Goal: Transaction & Acquisition: Purchase product/service

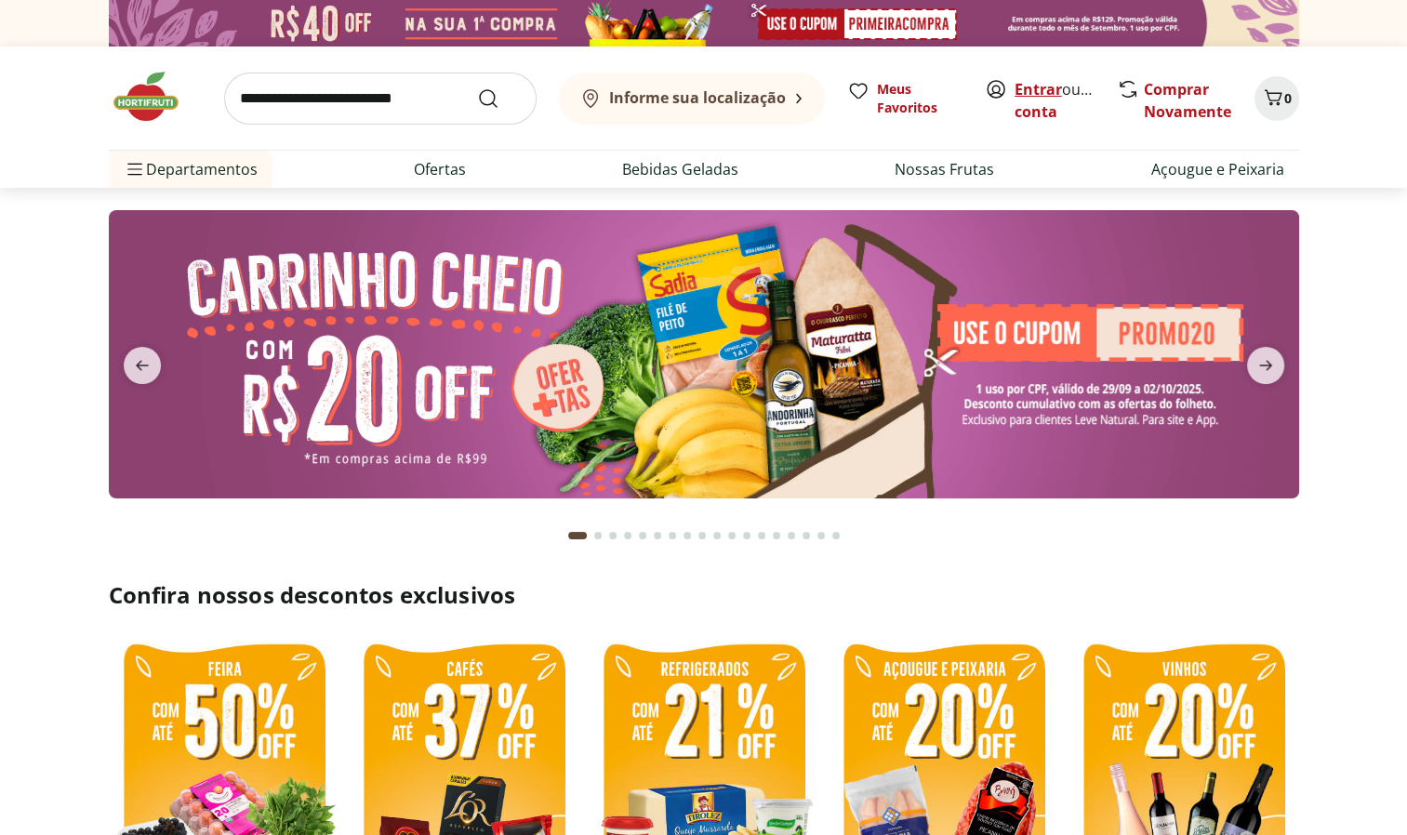
click at [1037, 84] on link "Entrar" at bounding box center [1037, 89] width 47 height 20
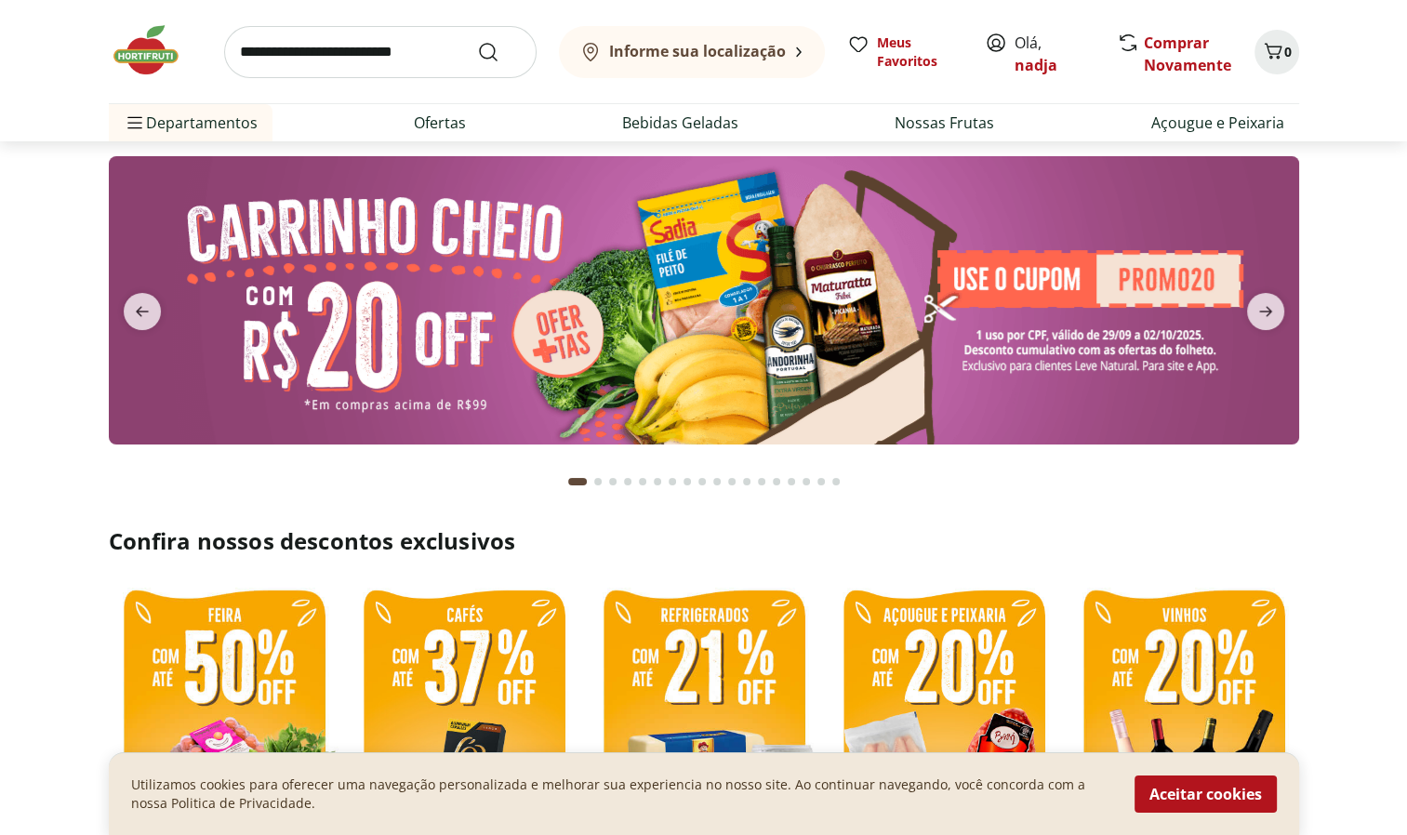
scroll to position [41, 0]
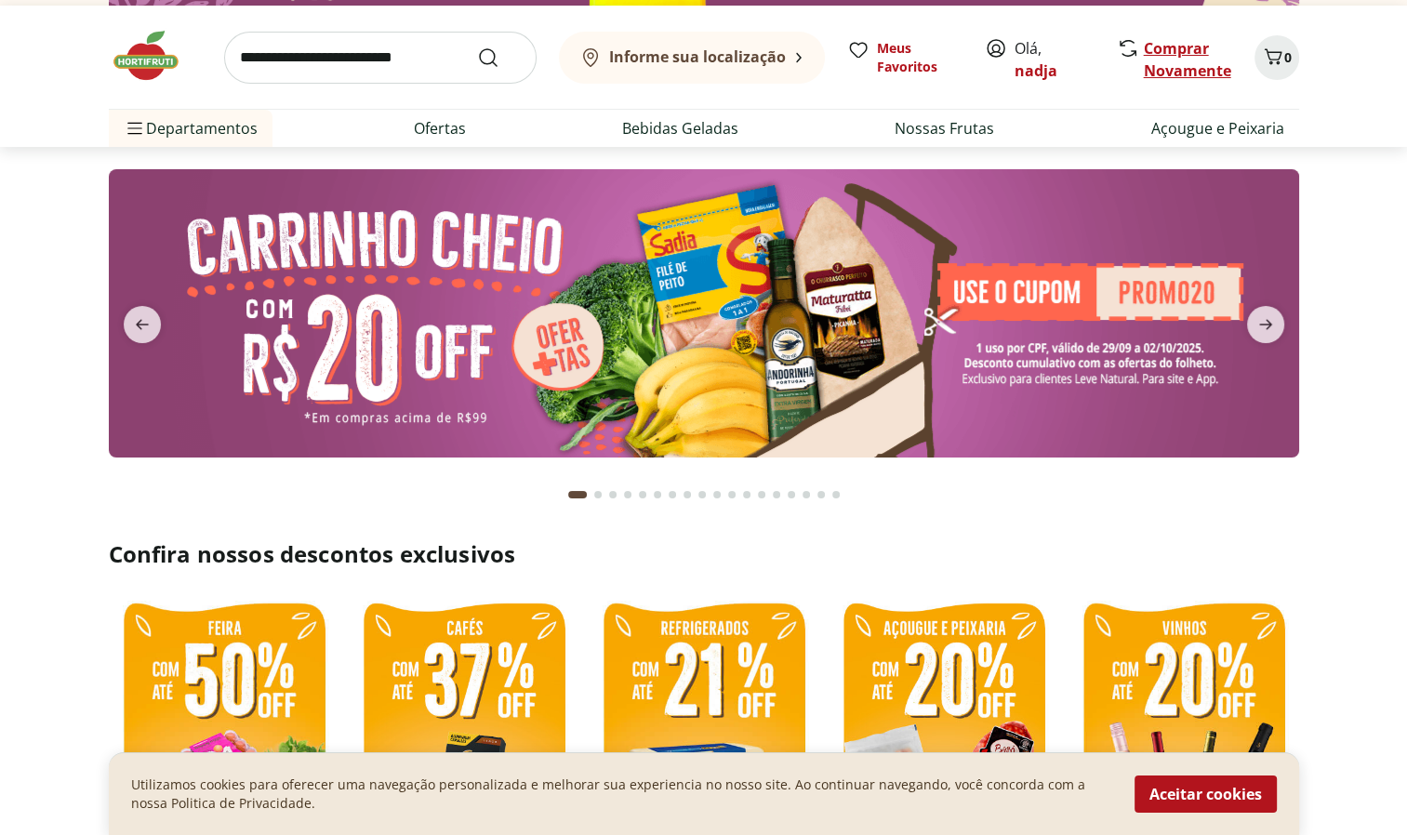
click at [1191, 55] on link "Comprar Novamente" at bounding box center [1187, 59] width 87 height 43
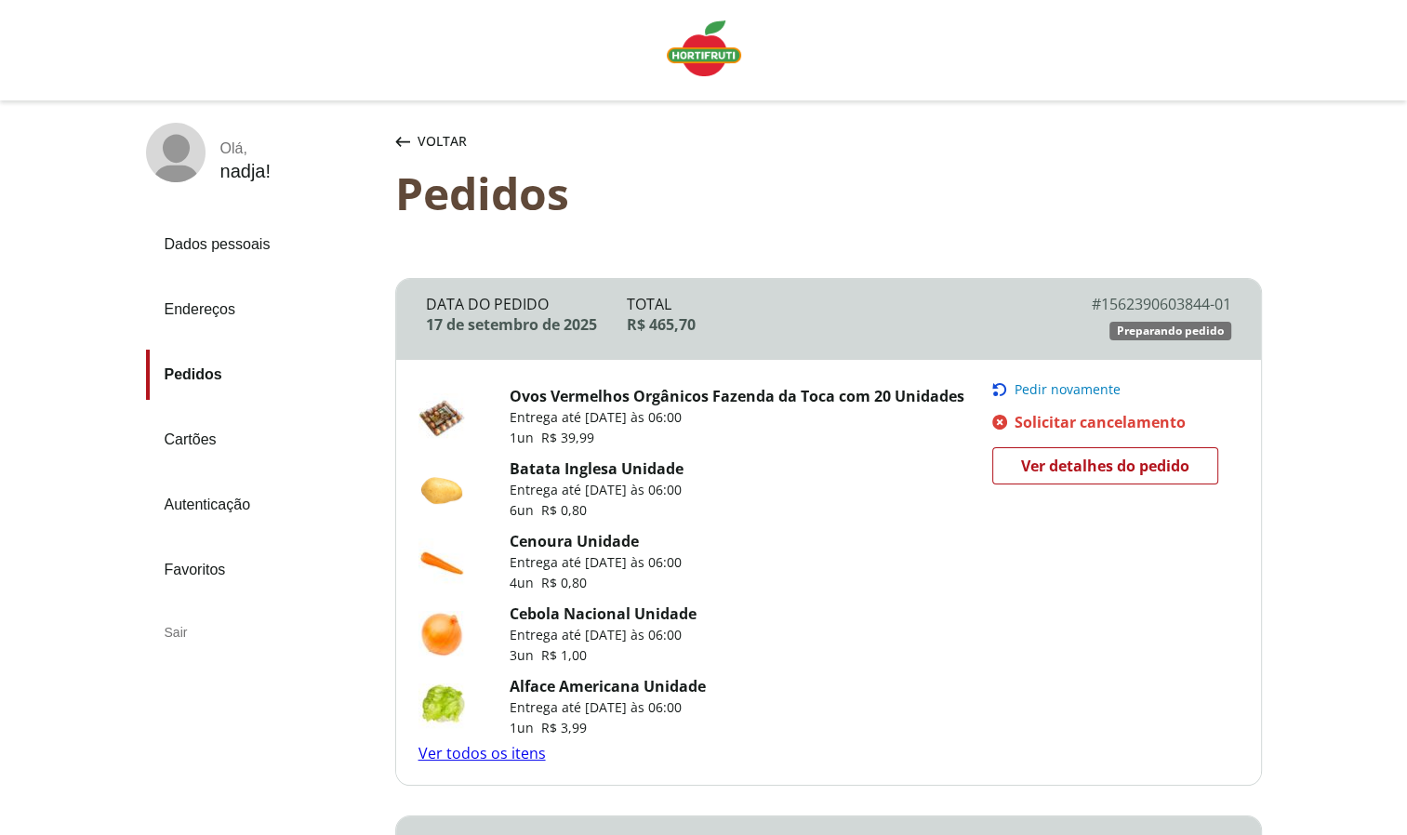
click at [1041, 392] on span "Pedir novamente" at bounding box center [1067, 389] width 106 height 15
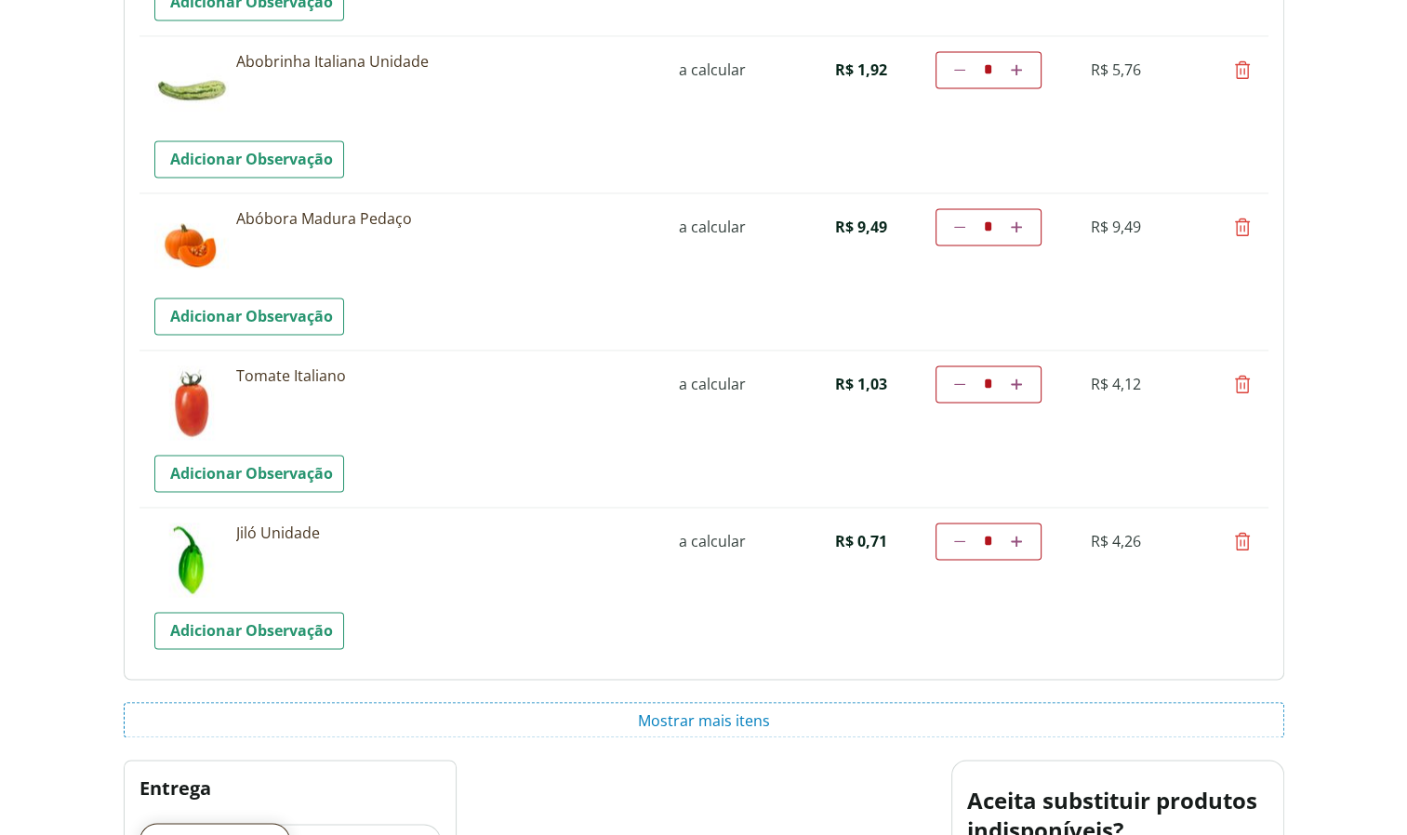
scroll to position [2719, 0]
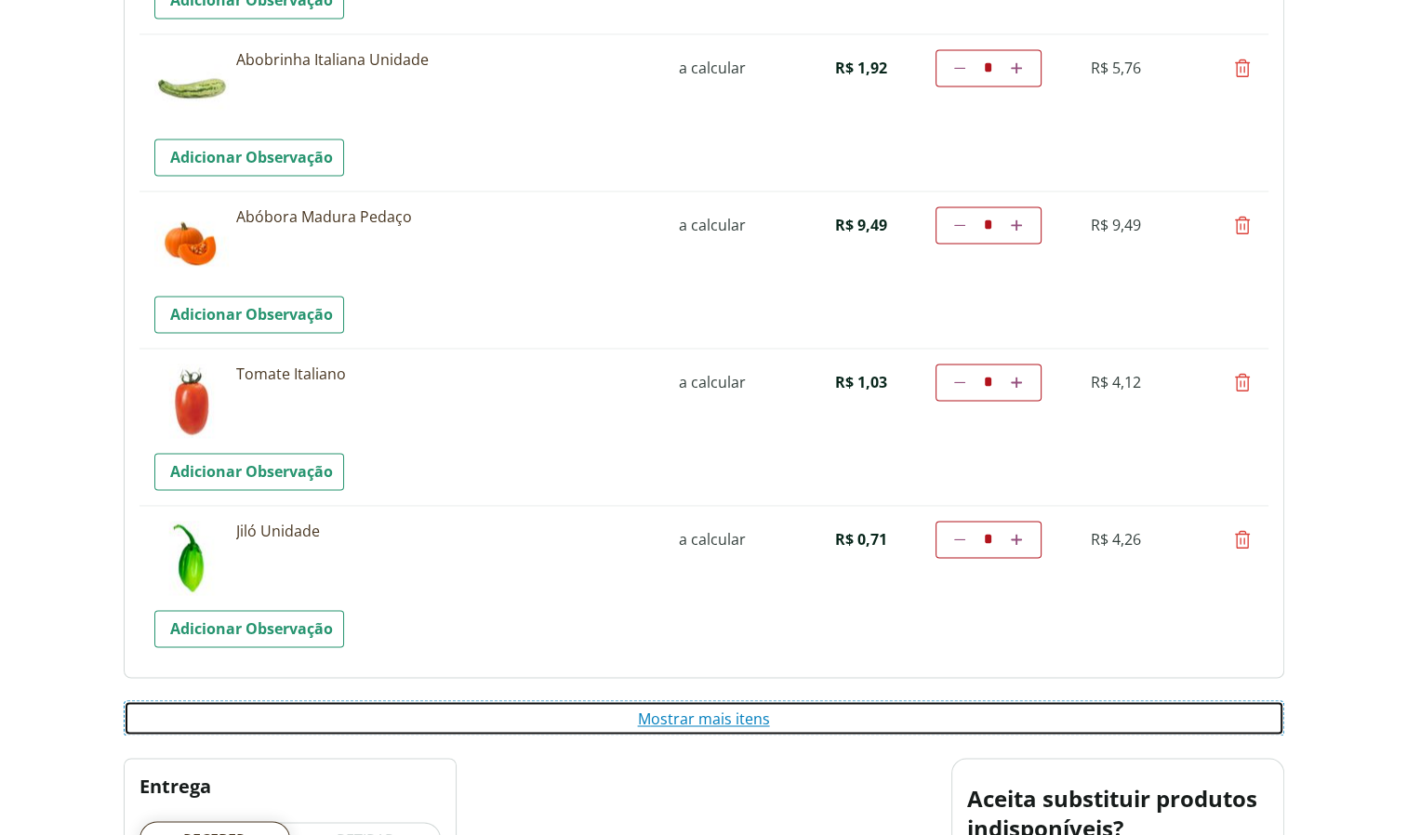
click at [807, 707] on button "Mostrar mais itens" at bounding box center [704, 717] width 1160 height 35
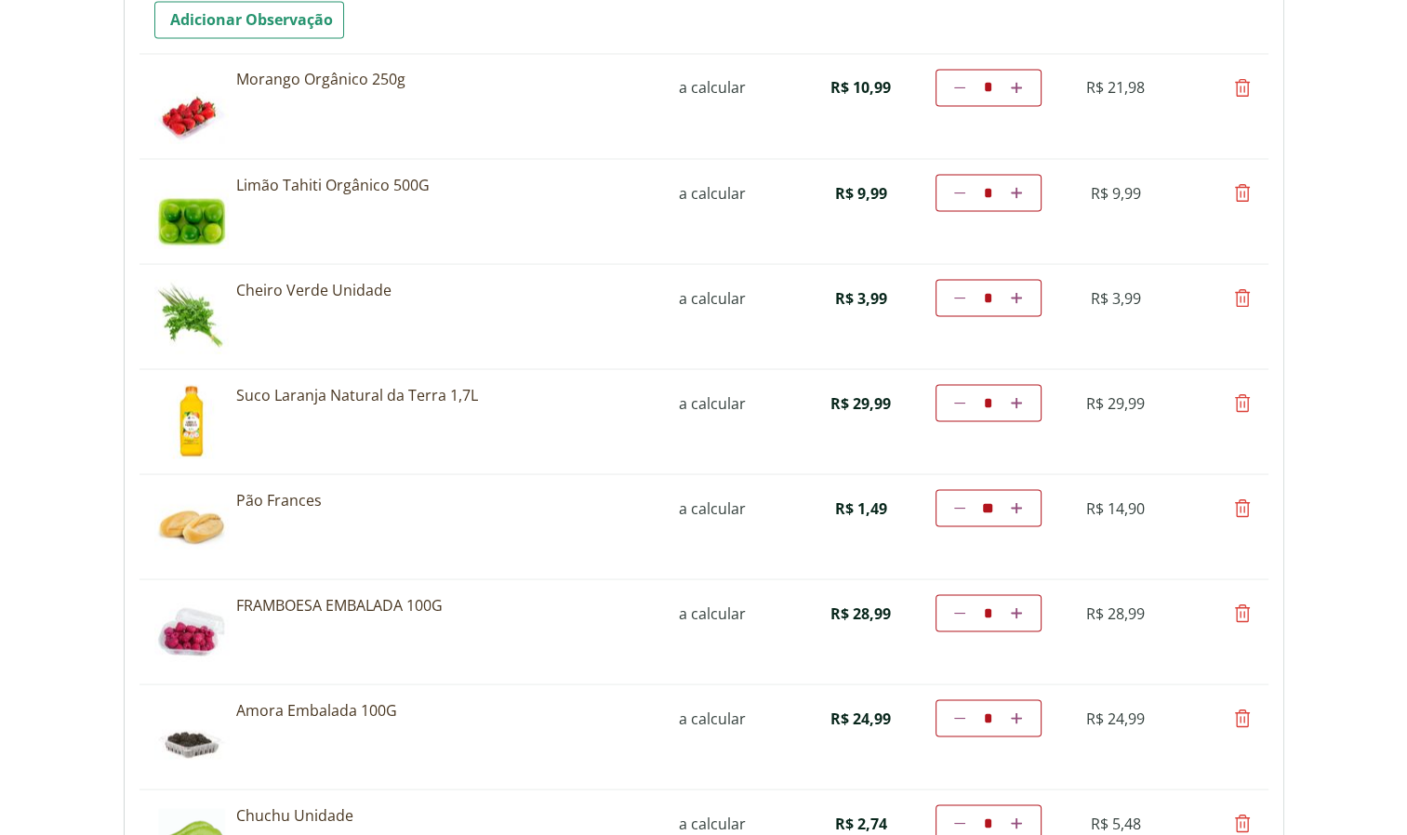
scroll to position [3306, 0]
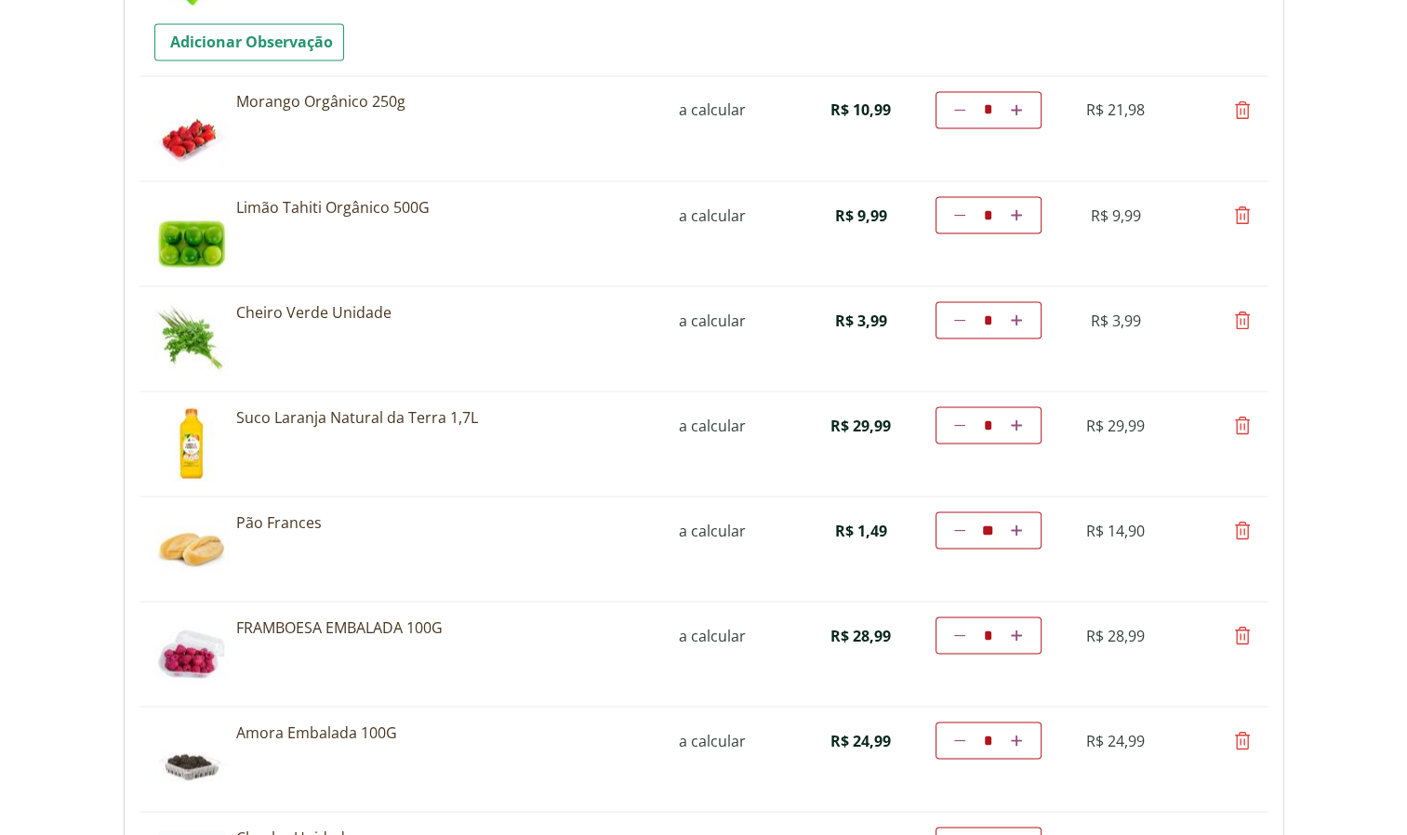
click at [965, 524] on link "Diminuir a quantidade" at bounding box center [960, 530] width 18 height 22
type input "*"
click at [965, 524] on td "Diminuir a quantidade * Aumentar a quantidade" at bounding box center [988, 529] width 106 height 37
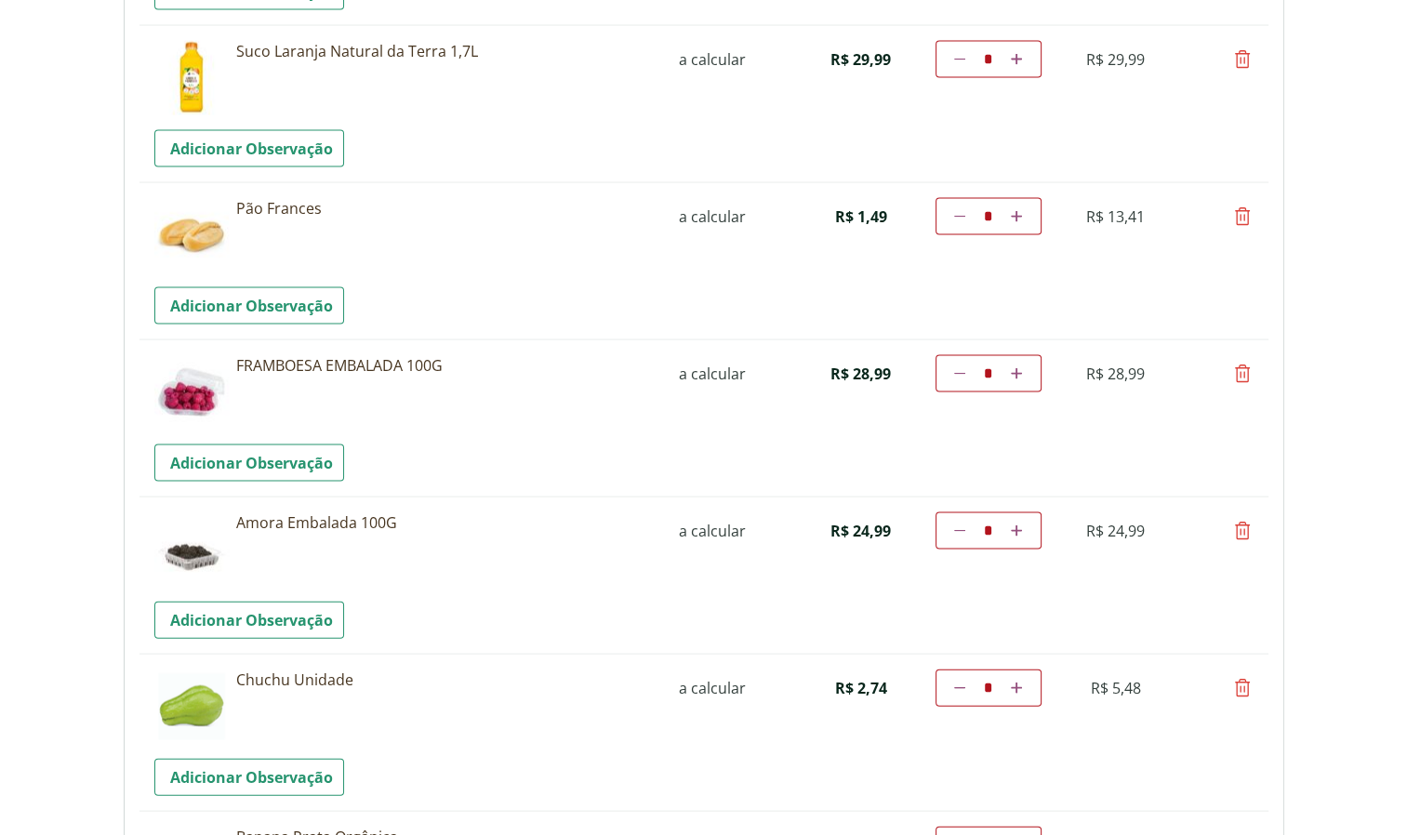
scroll to position [3805, 0]
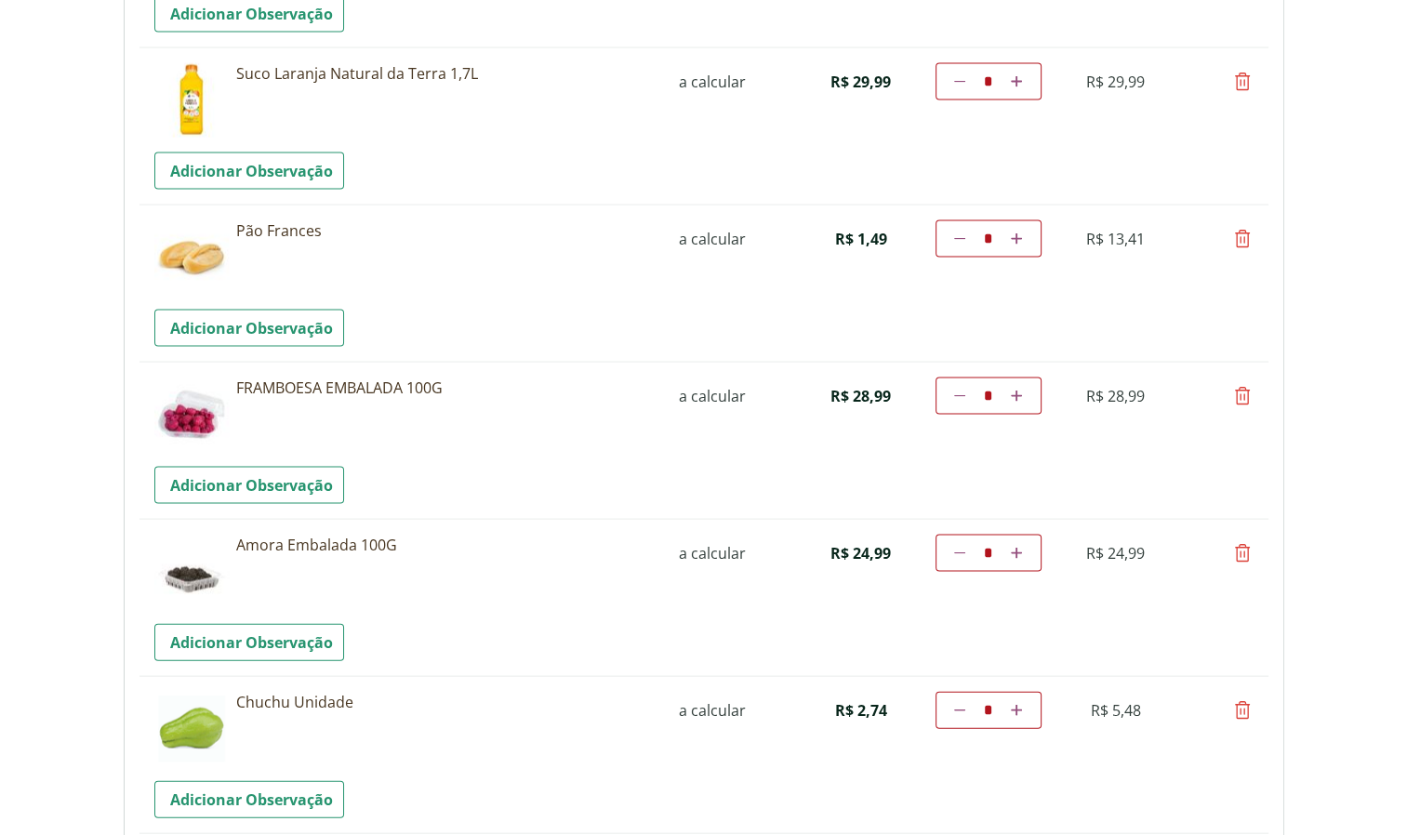
click at [957, 238] on icon at bounding box center [959, 238] width 11 height 11
type input "*"
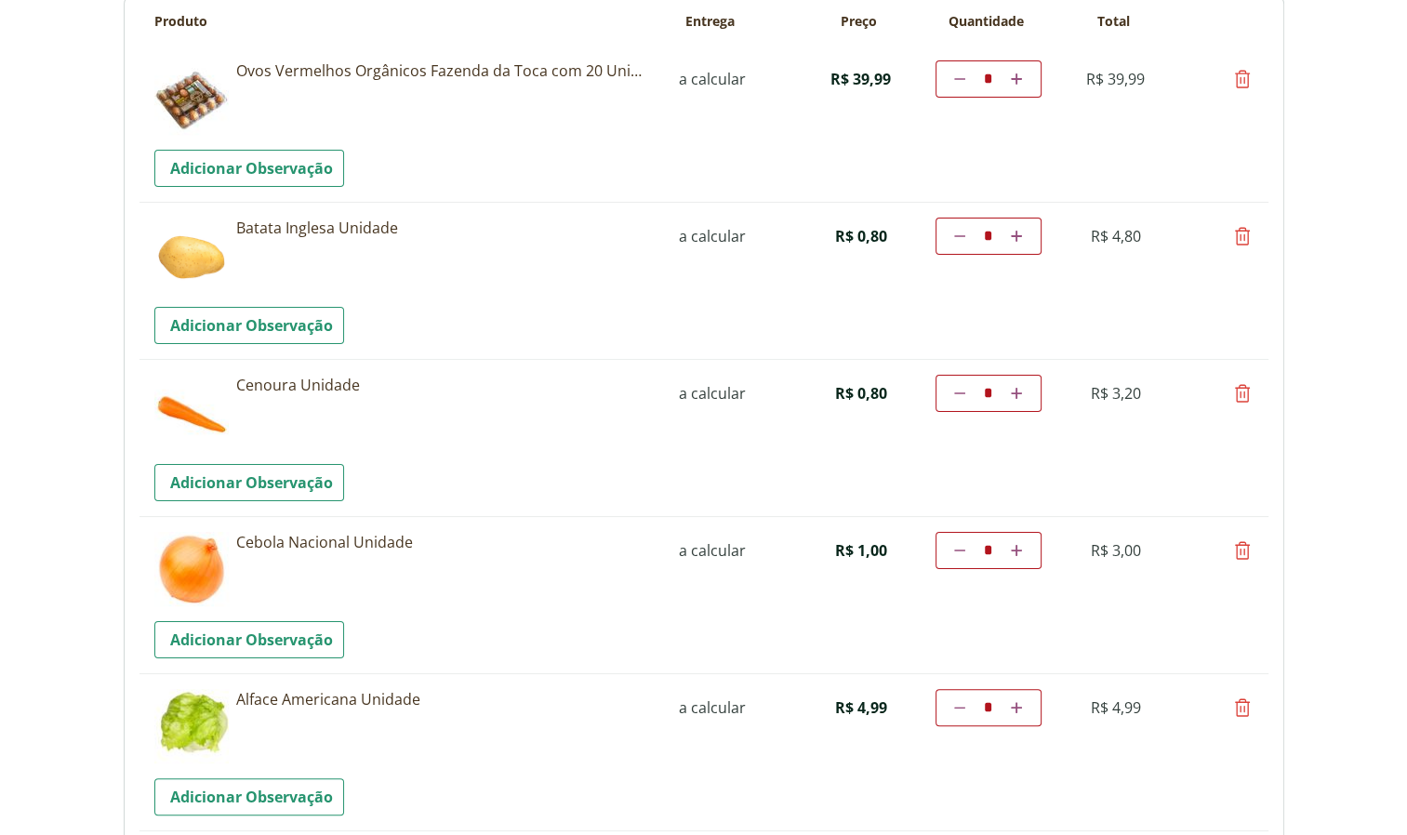
scroll to position [0, 0]
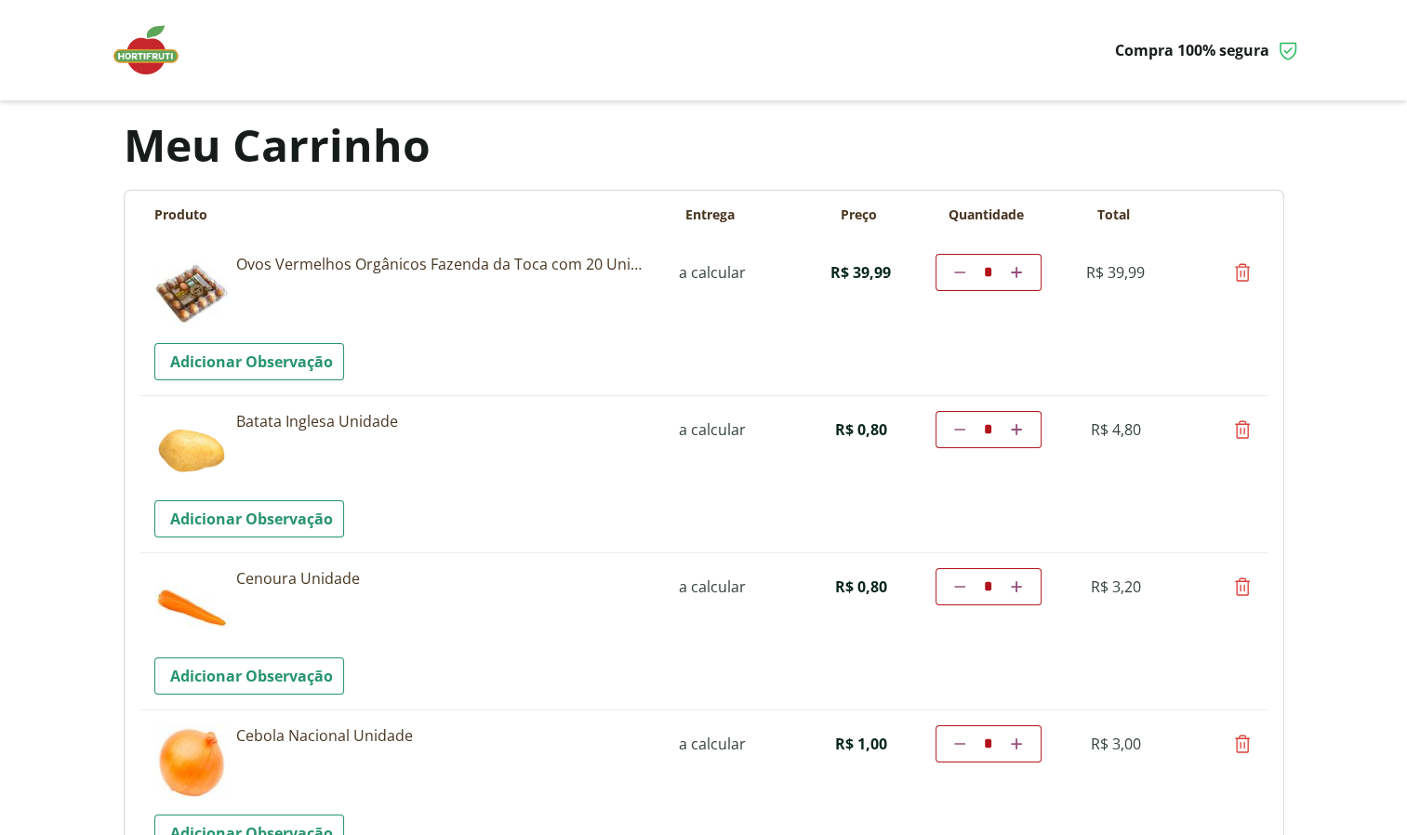
click at [139, 53] on img at bounding box center [155, 50] width 93 height 56
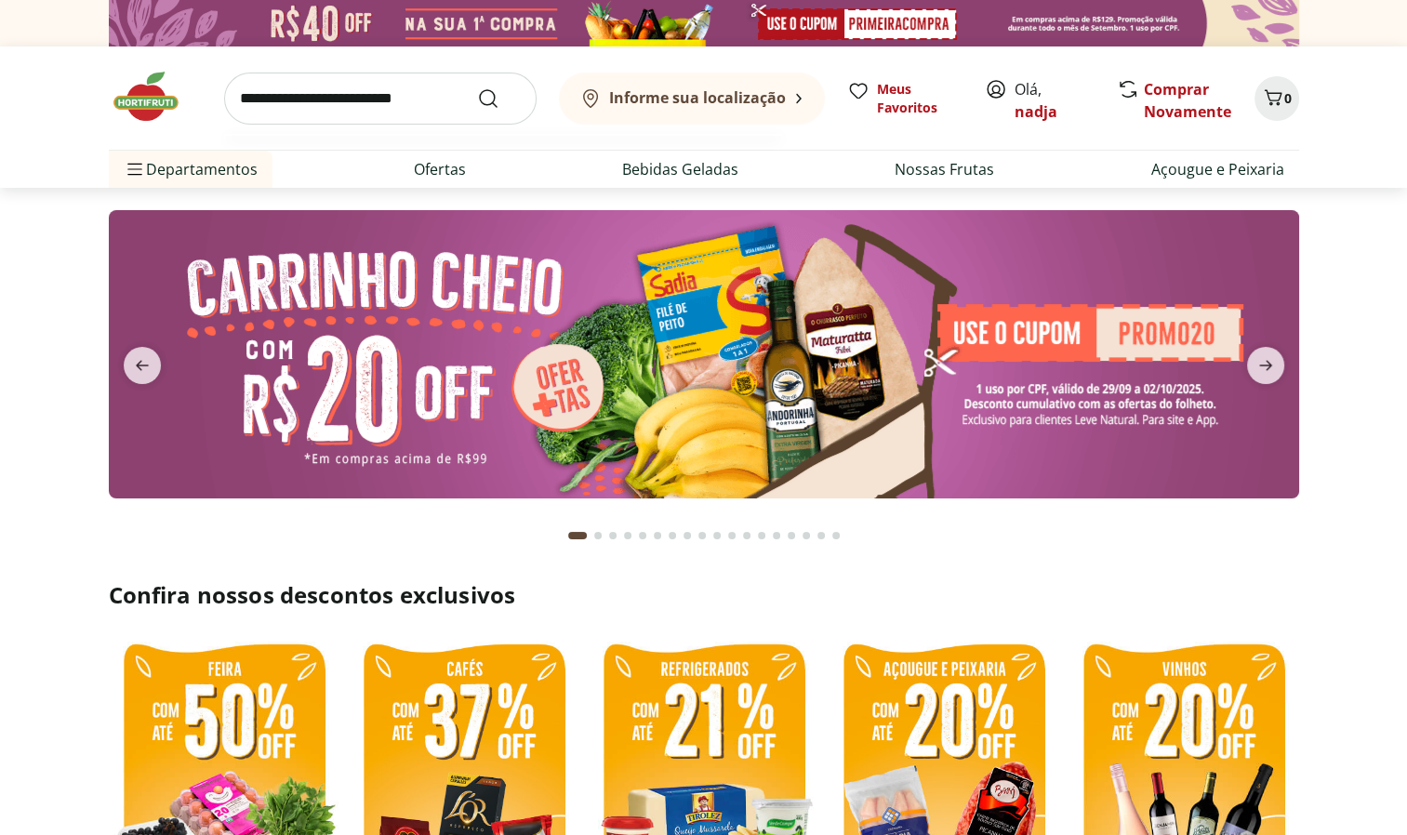
click at [366, 102] on input "search" at bounding box center [380, 99] width 312 height 52
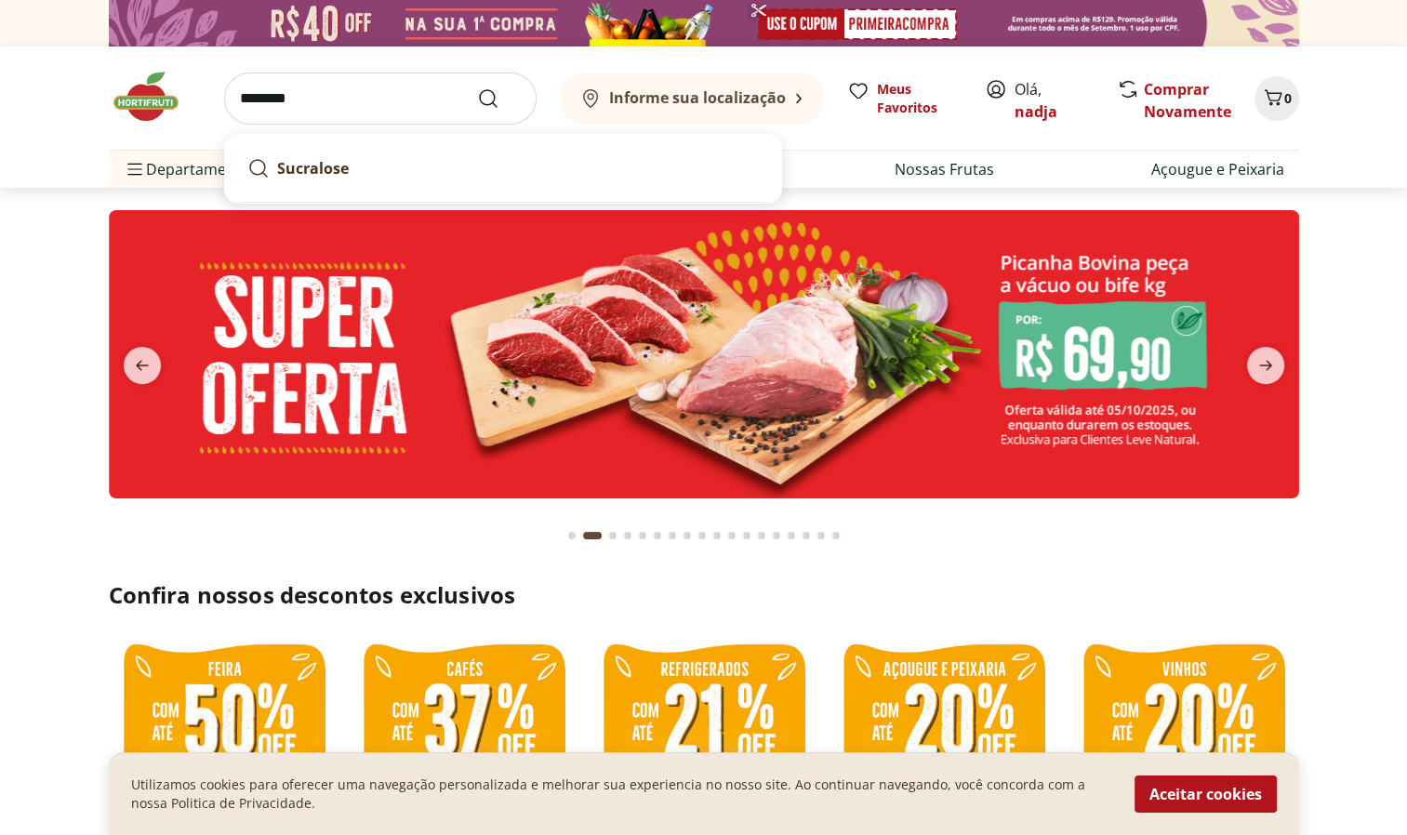
type input "********"
click at [477, 87] on button "Submit Search" at bounding box center [499, 98] width 45 height 22
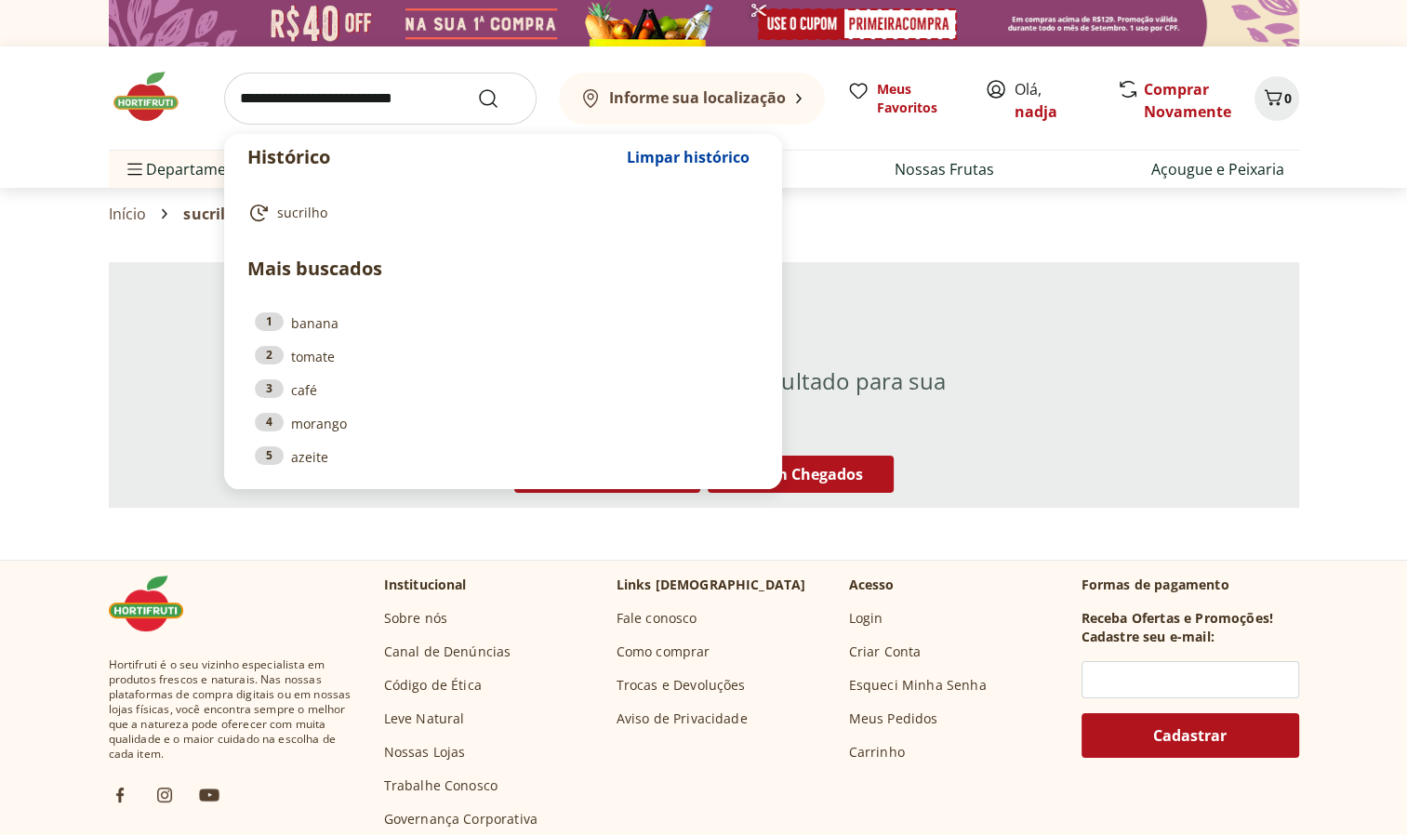
click at [275, 113] on input "search" at bounding box center [380, 99] width 312 height 52
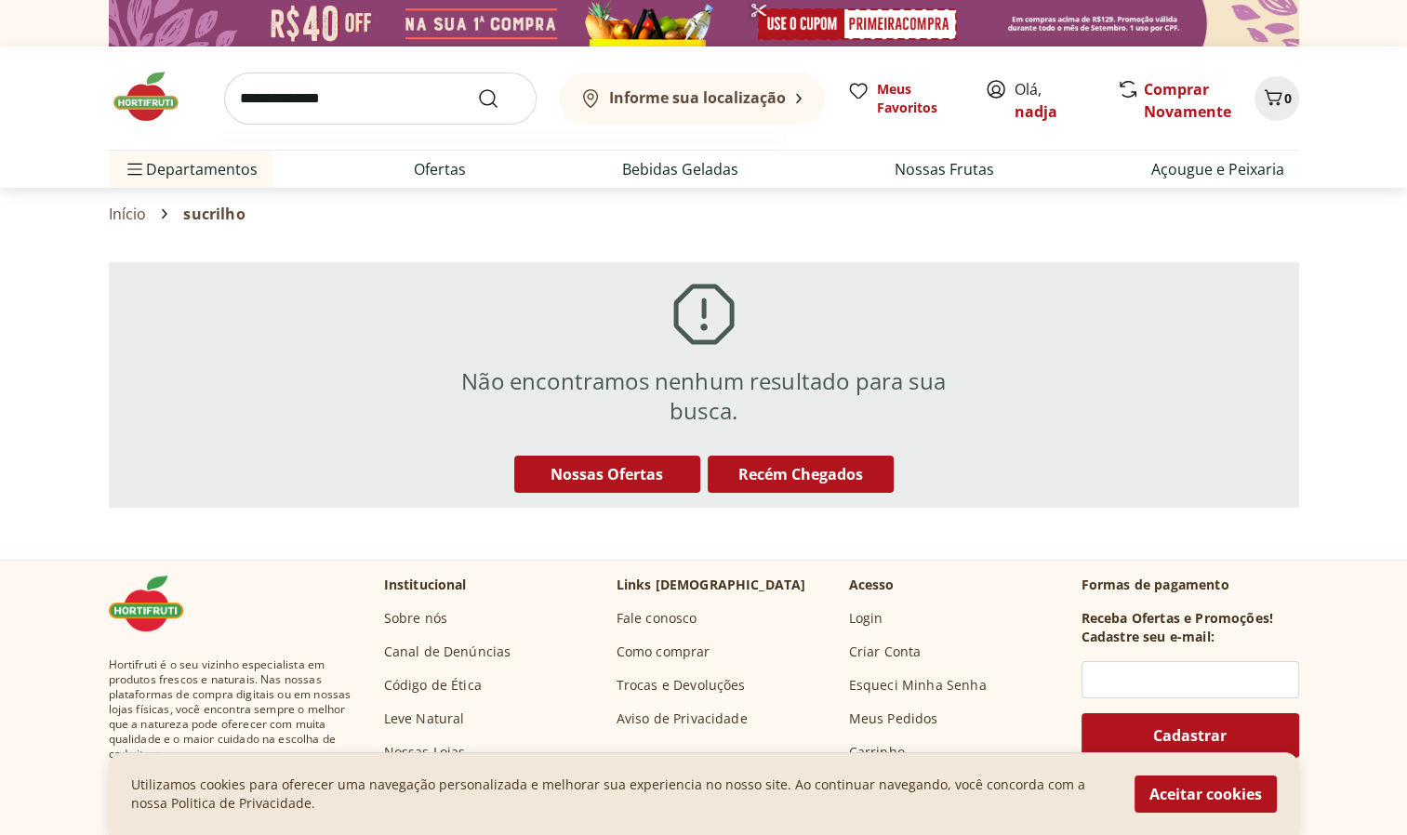
type input "**********"
click at [477, 87] on button "Submit Search" at bounding box center [499, 98] width 45 height 22
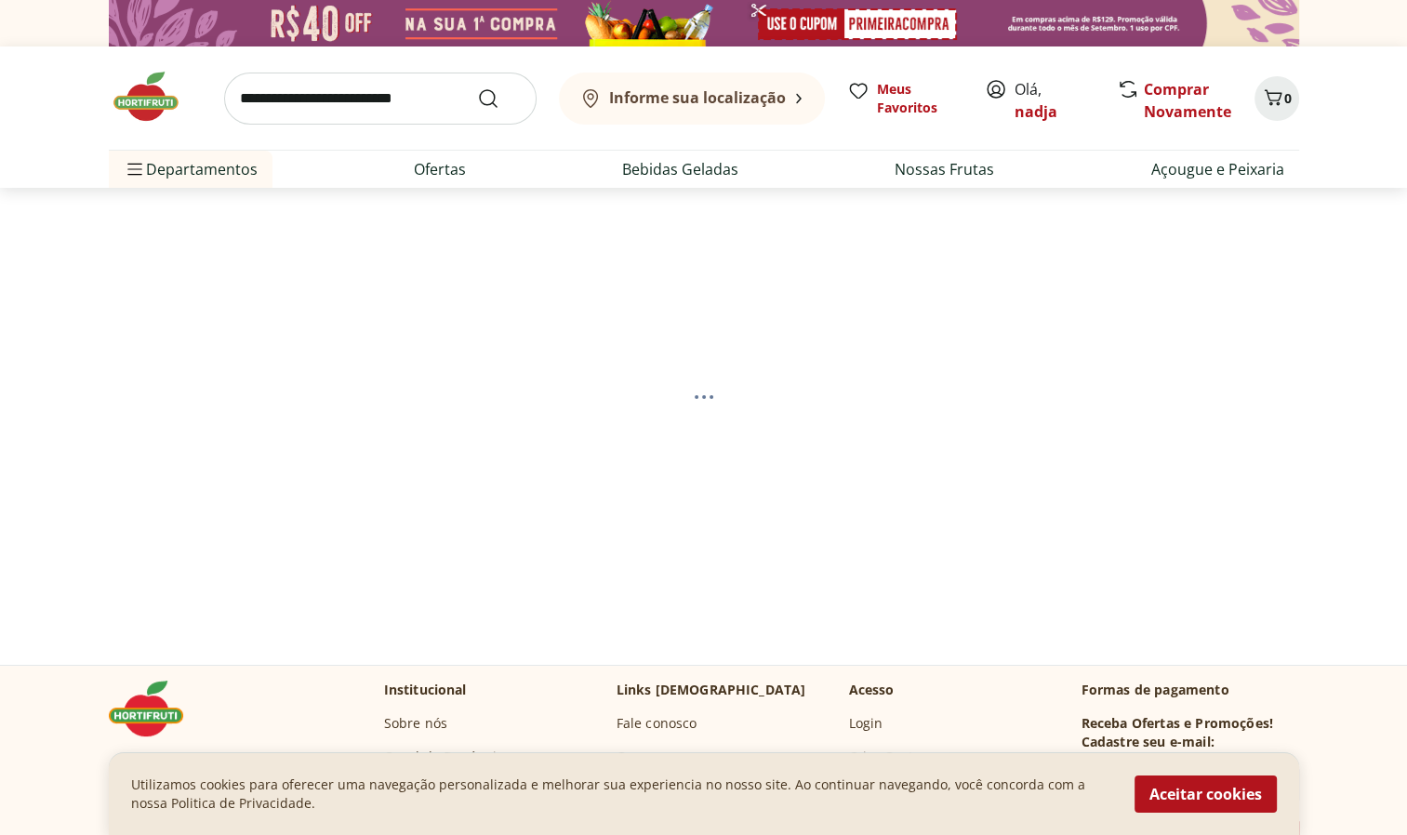
select select "**********"
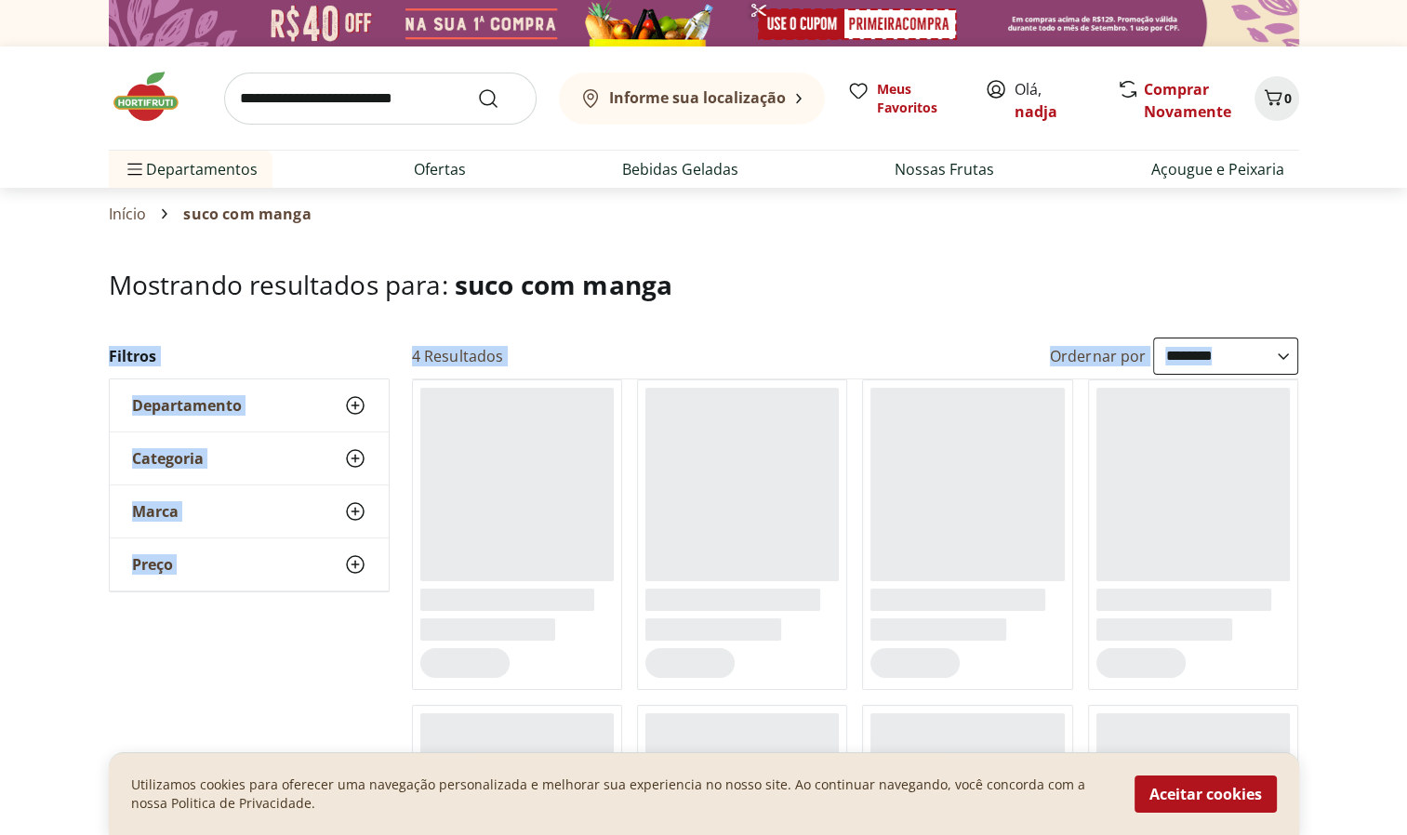
drag, startPoint x: 432, startPoint y: 478, endPoint x: 795, endPoint y: 303, distance: 402.6
click at [795, 303] on section "**********" at bounding box center [703, 806] width 1407 height 1072
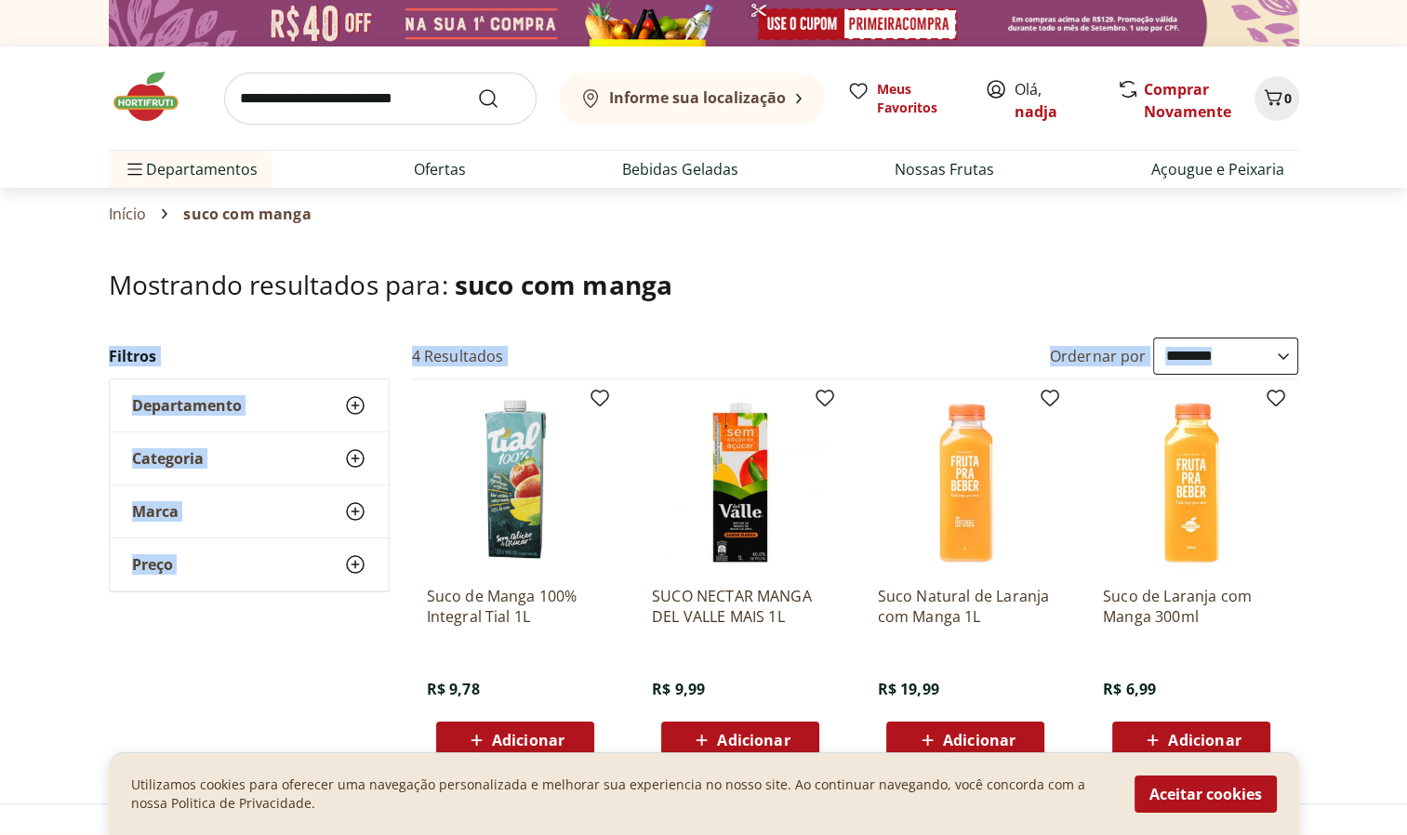
click at [795, 303] on header "Mostrando resultados para: suco com manga" at bounding box center [704, 303] width 1190 height 67
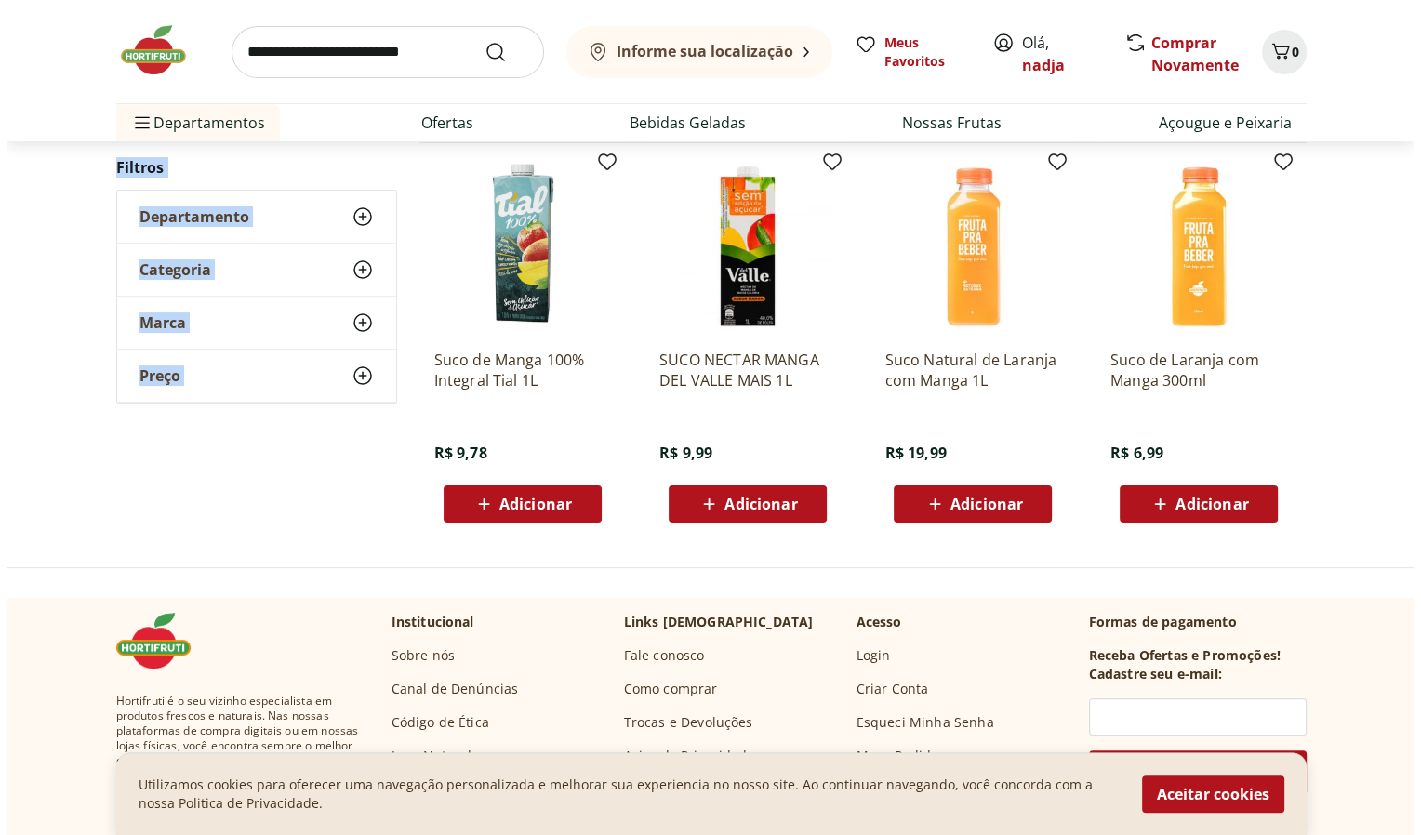
scroll to position [237, 0]
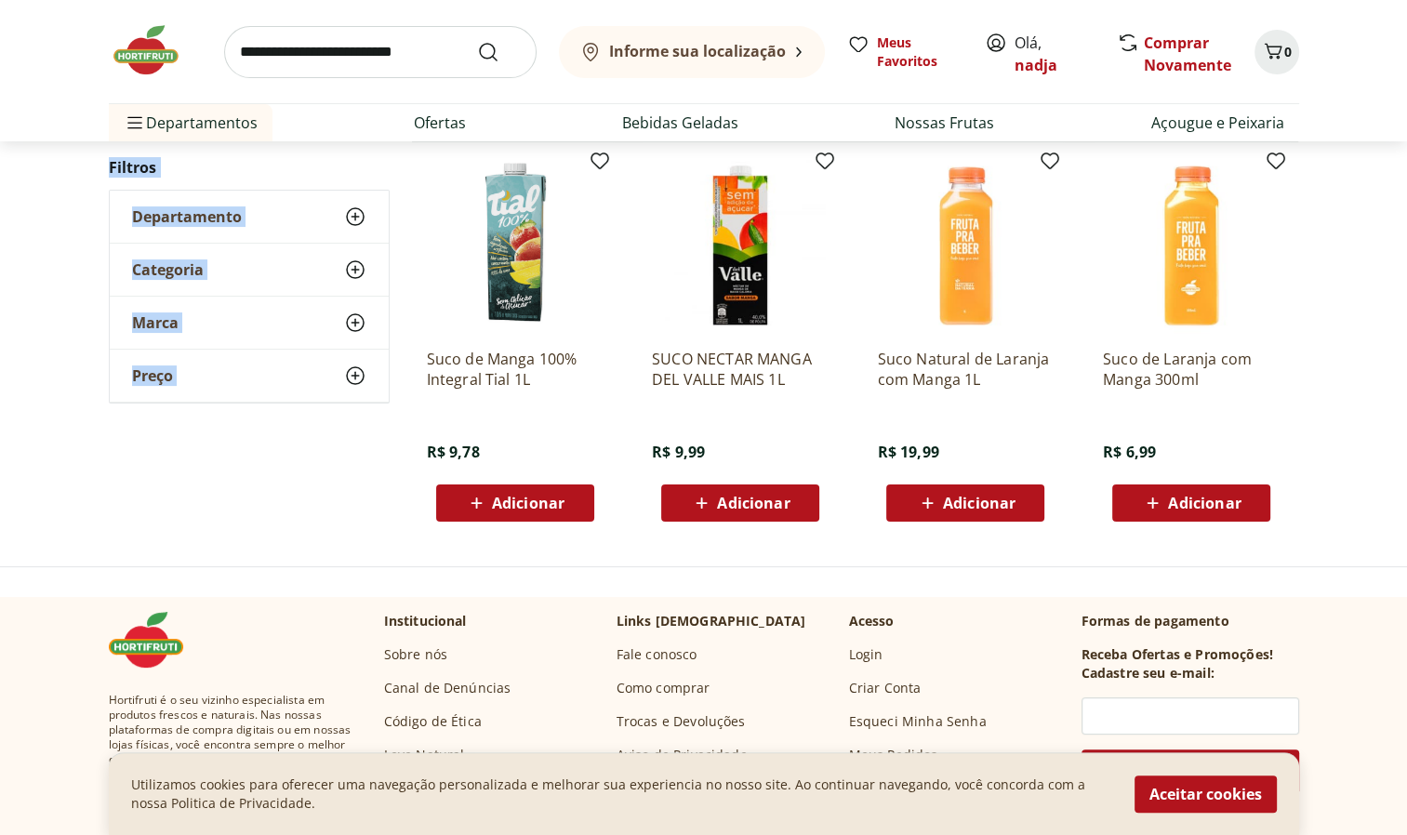
click at [484, 500] on icon at bounding box center [476, 503] width 23 height 22
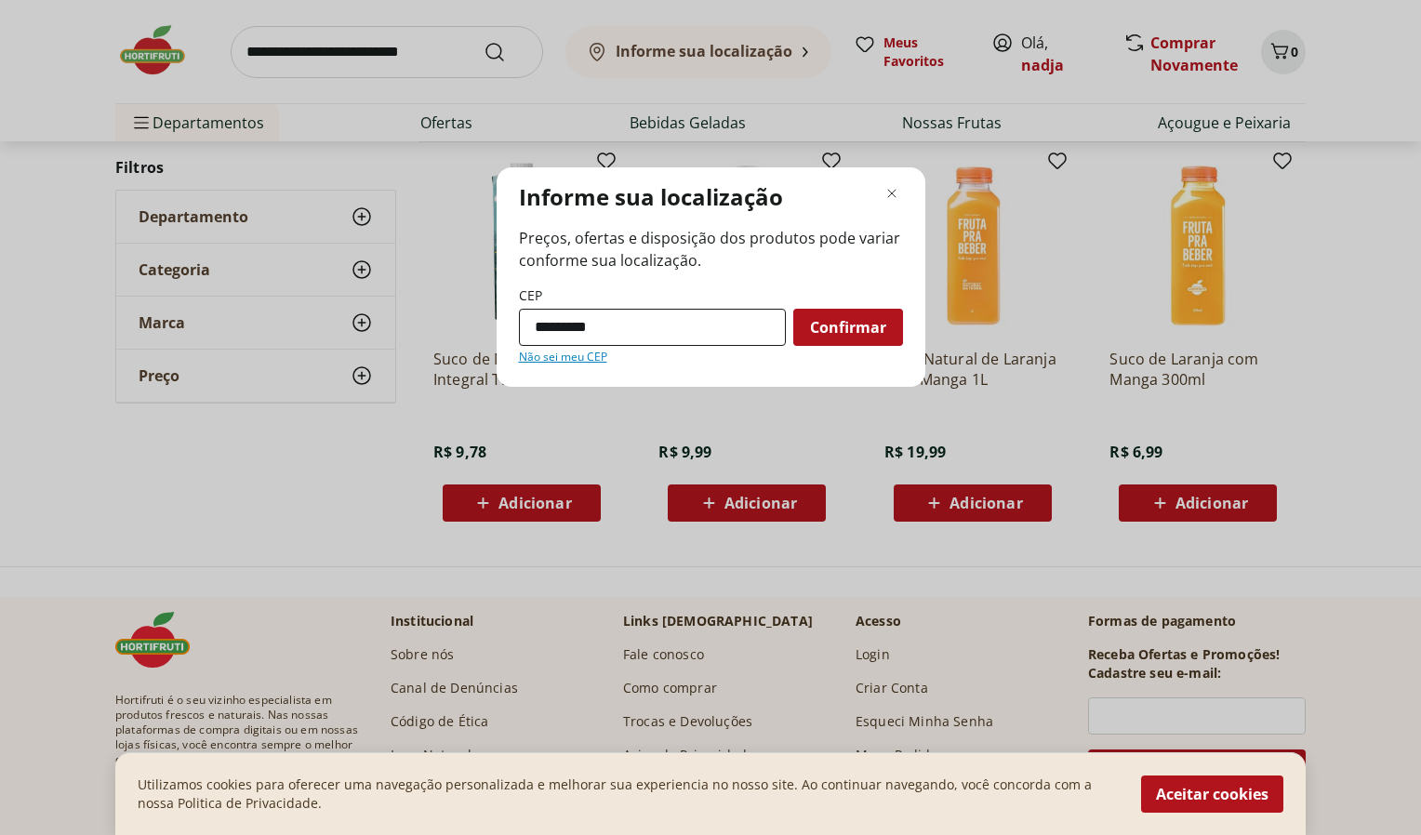
type input "*********"
click at [855, 331] on span "Confirmar" at bounding box center [848, 327] width 76 height 15
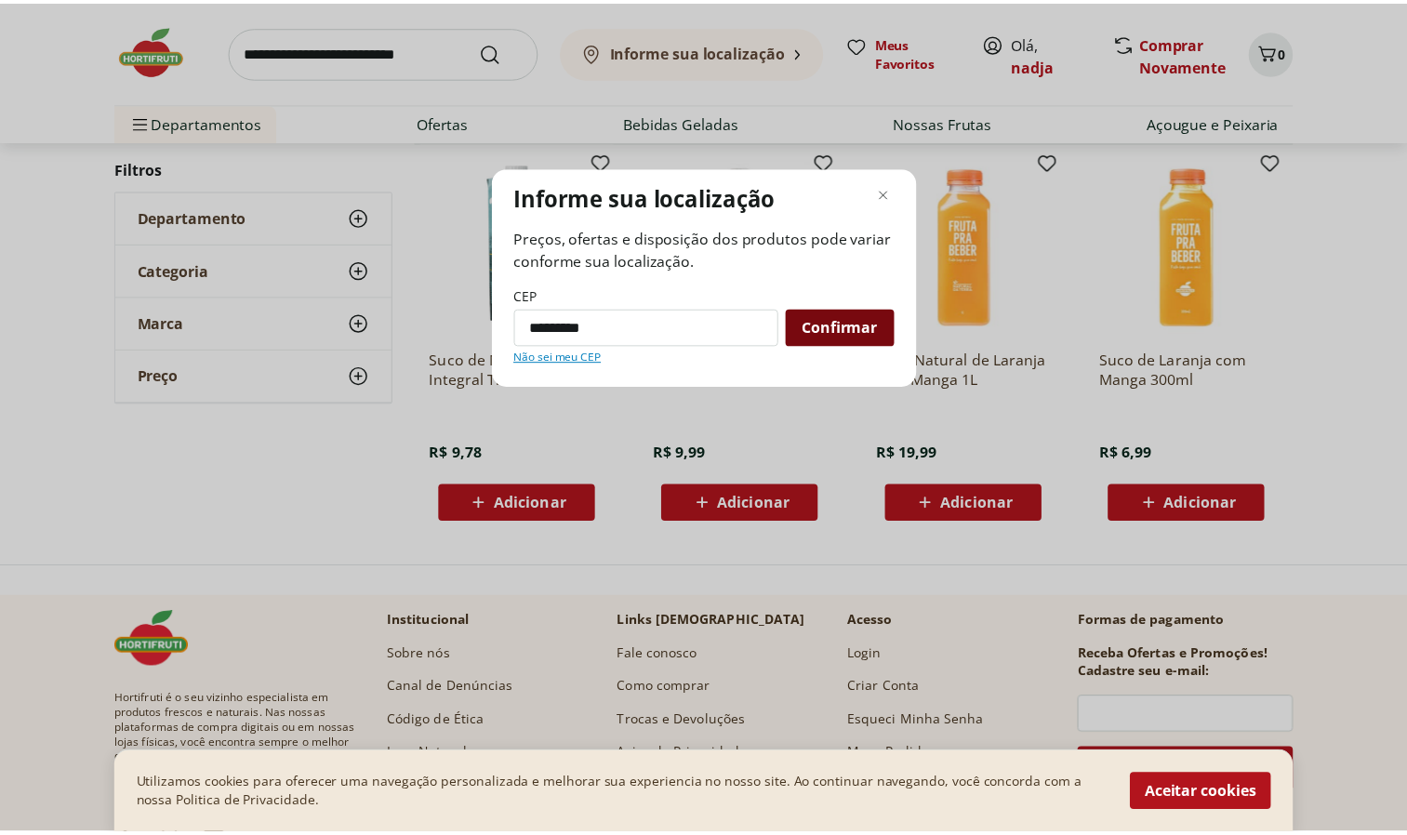
scroll to position [48, 0]
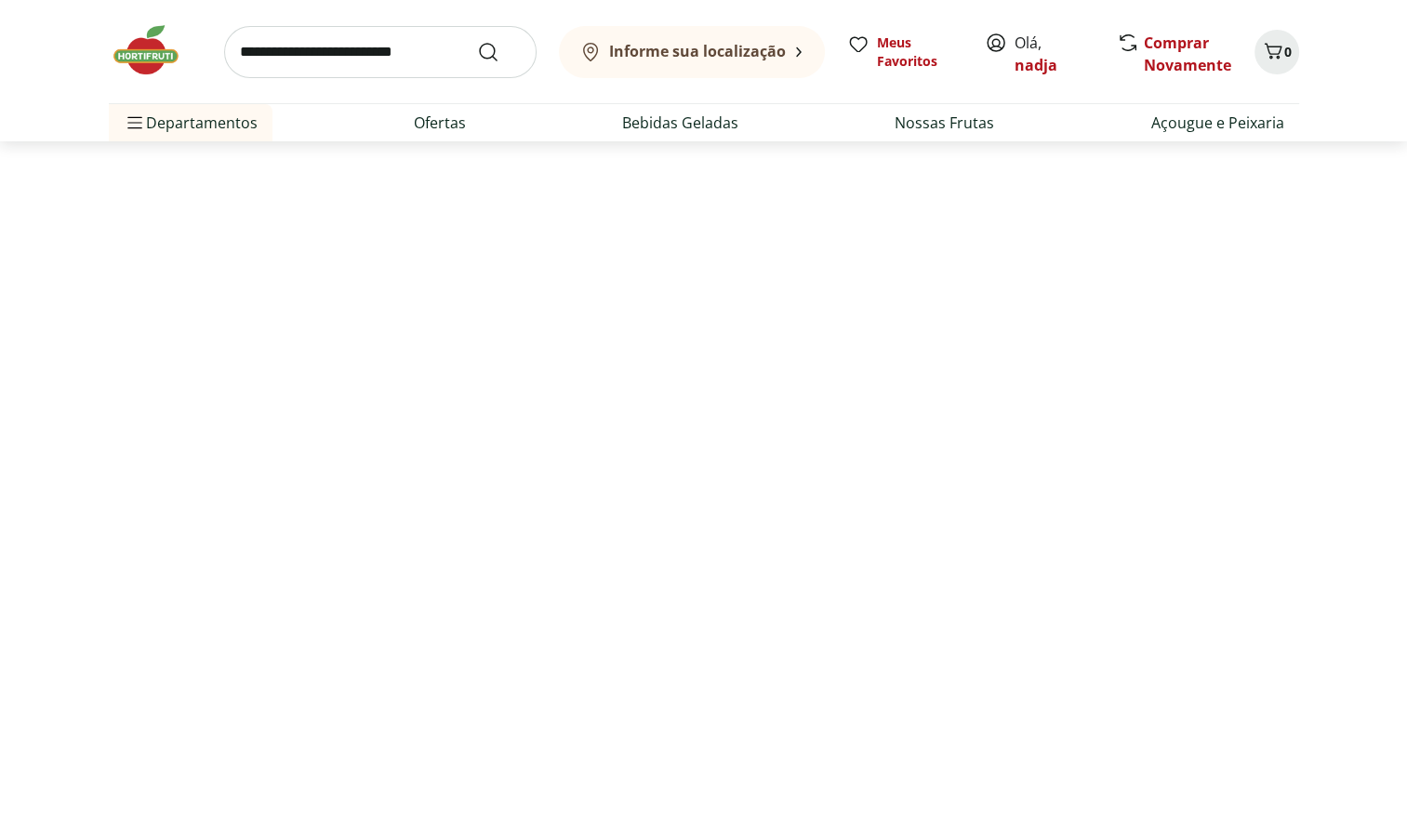
select select "**********"
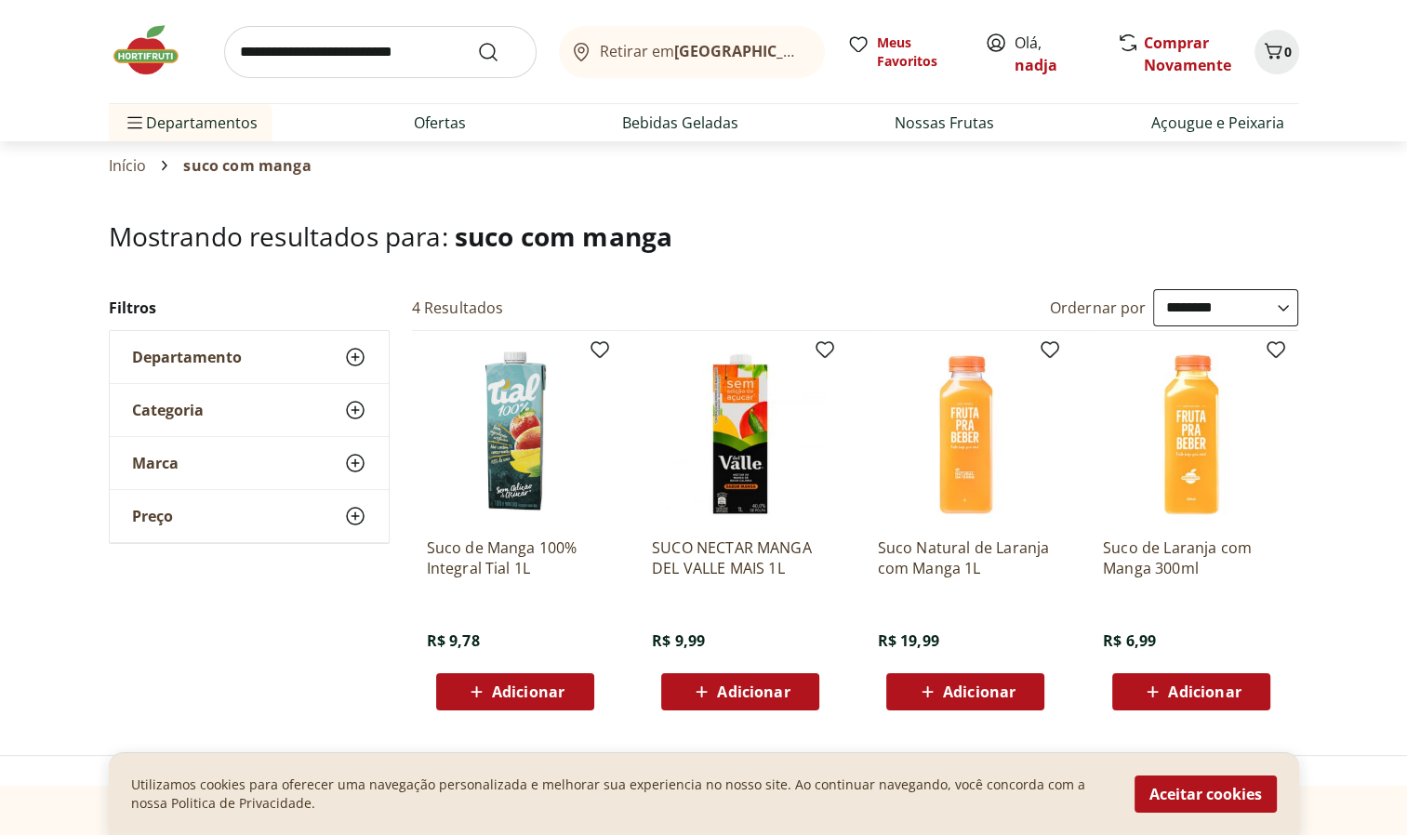
click at [542, 690] on span "Adicionar" at bounding box center [528, 691] width 73 height 15
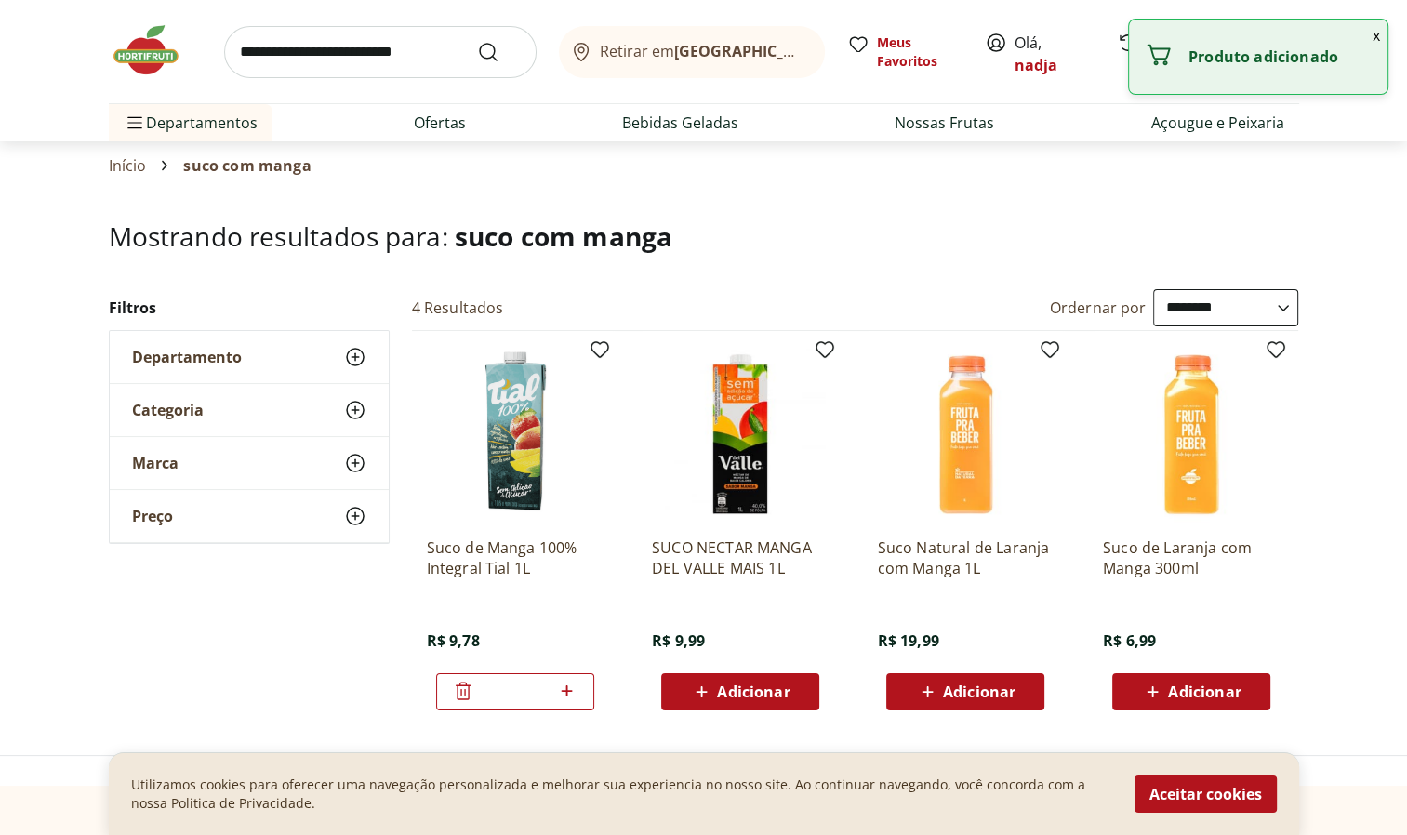
click at [563, 690] on icon at bounding box center [566, 691] width 23 height 22
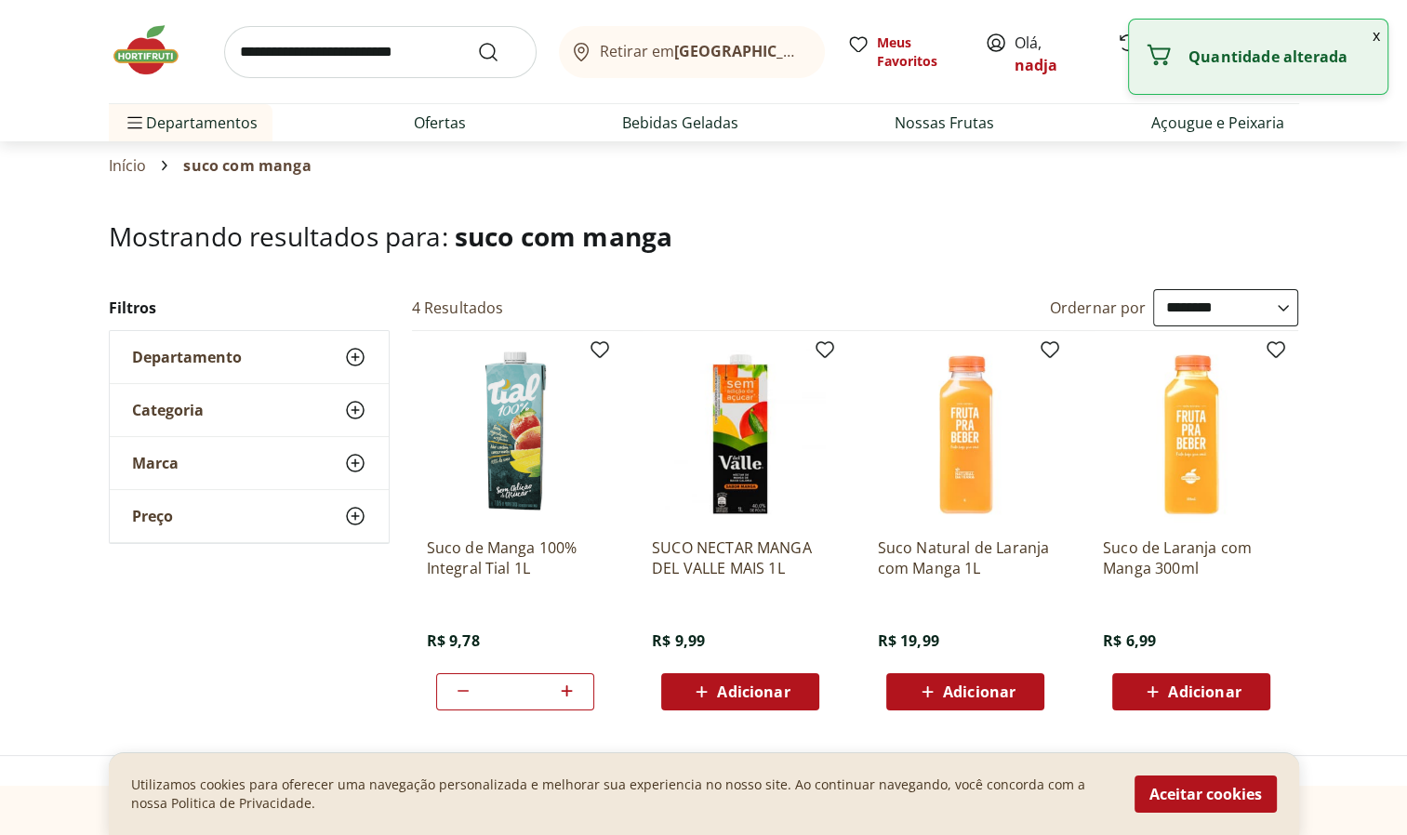
click at [563, 690] on icon at bounding box center [566, 691] width 23 height 22
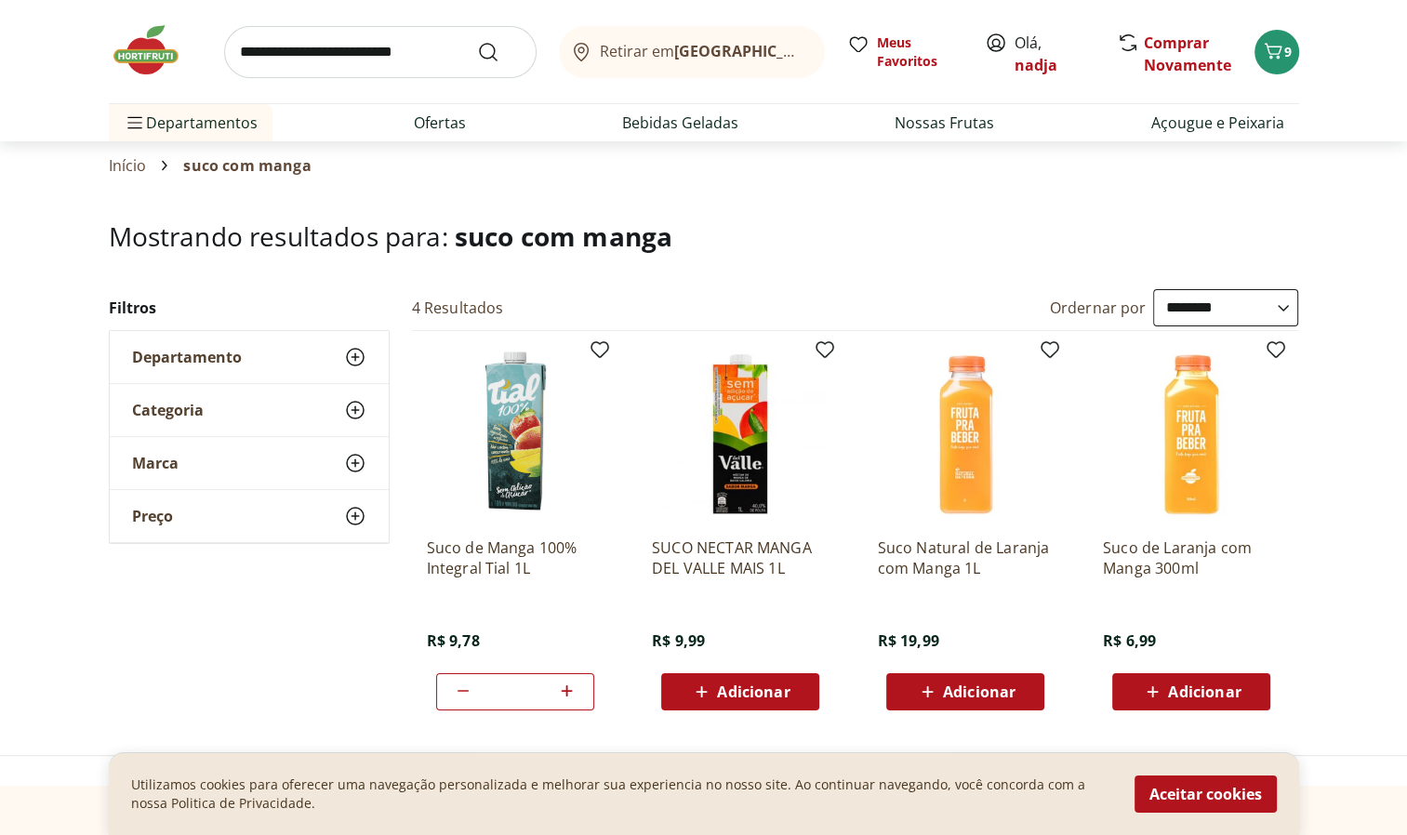
click at [456, 686] on icon at bounding box center [463, 691] width 22 height 22
type input "*"
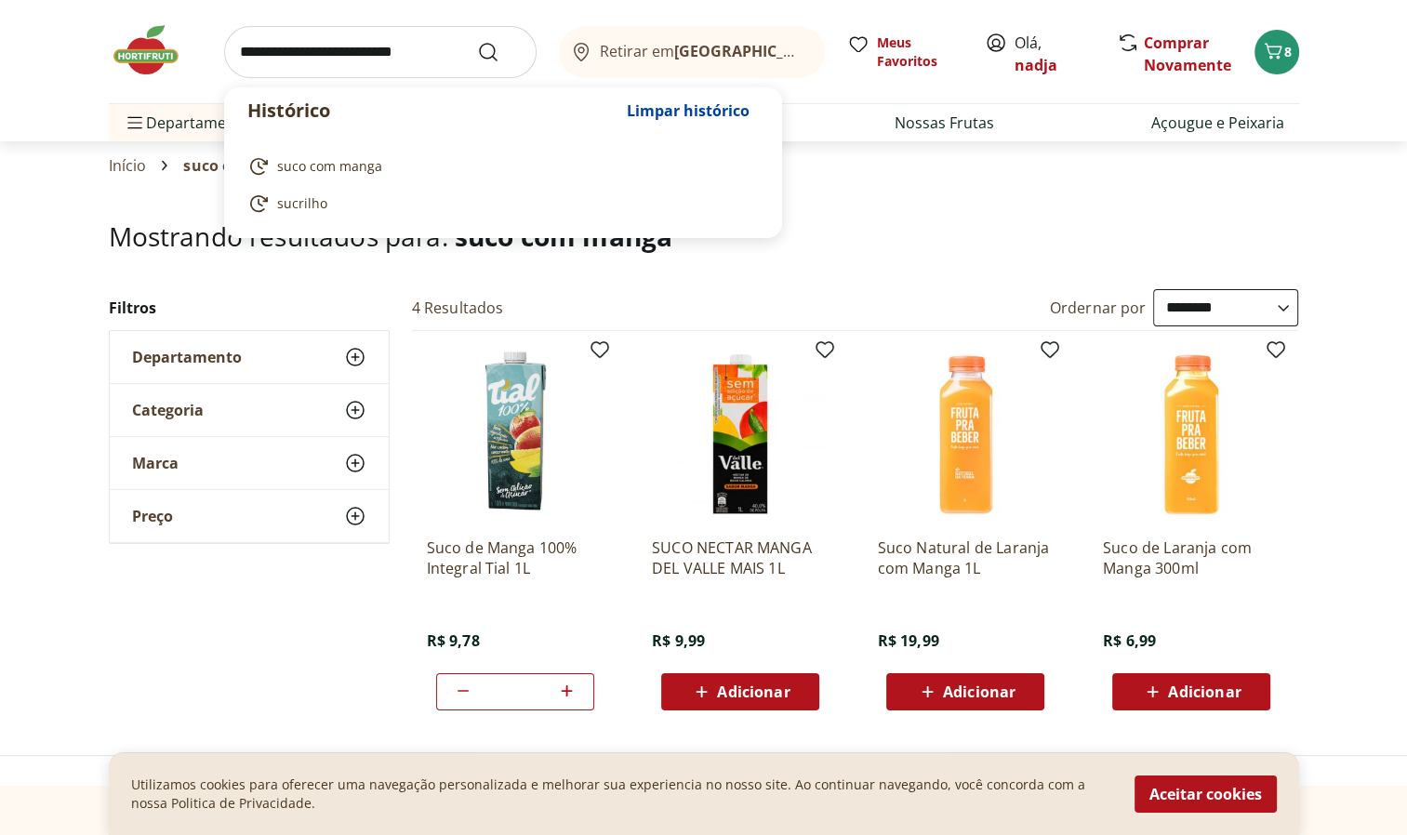
click at [418, 45] on input "search" at bounding box center [380, 52] width 312 height 52
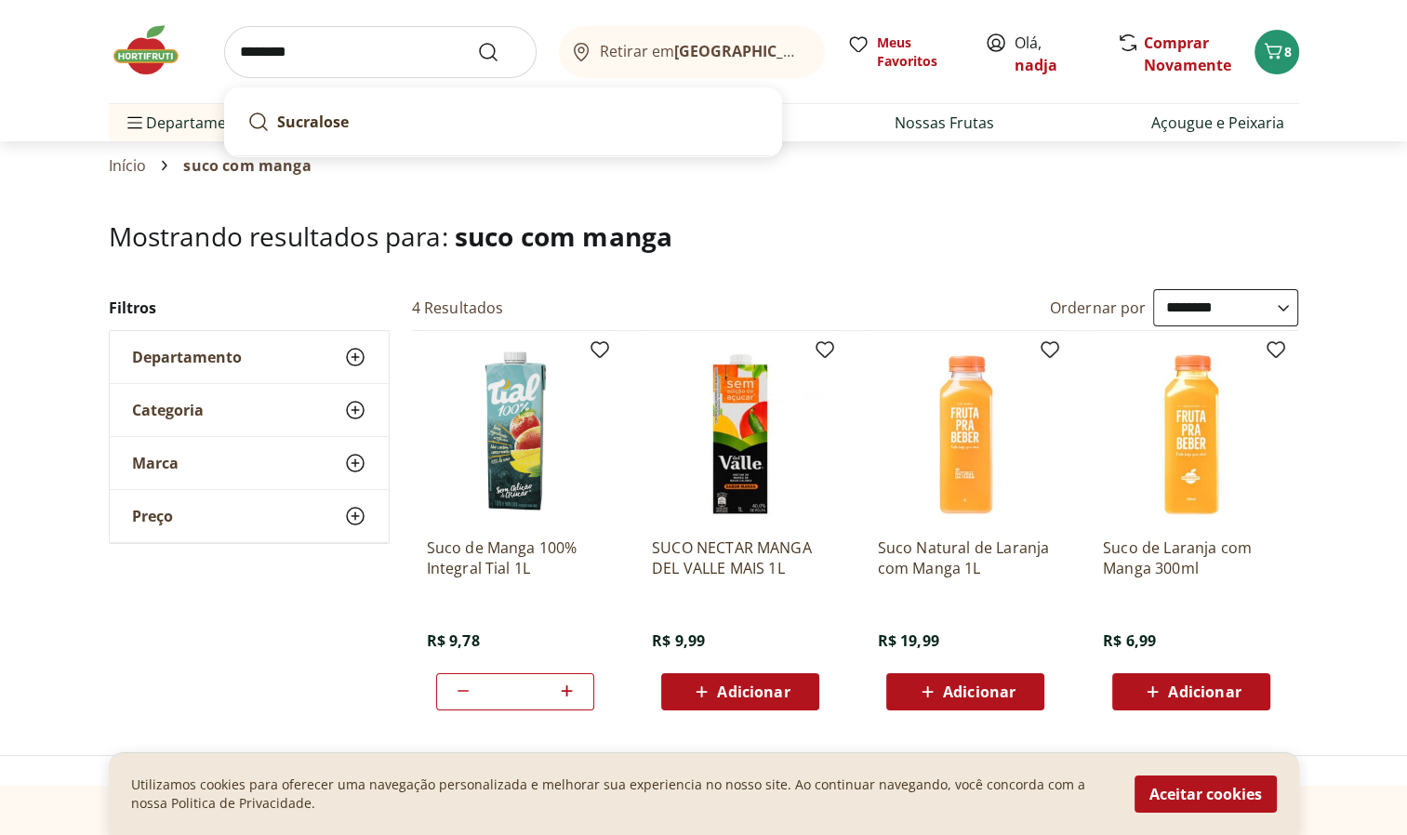
type input "********"
click at [477, 41] on button "Submit Search" at bounding box center [499, 52] width 45 height 22
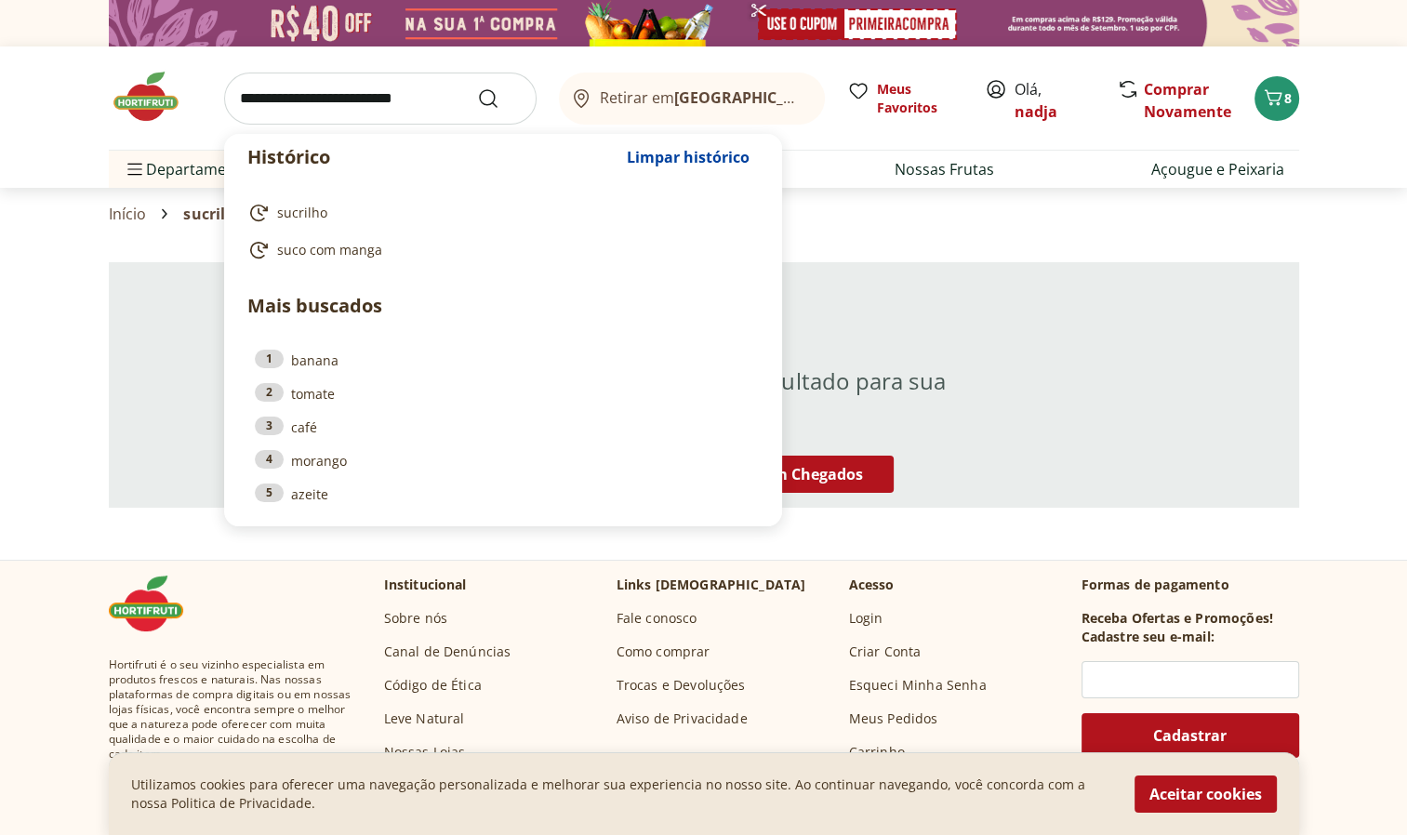
click at [371, 109] on input "search" at bounding box center [380, 99] width 312 height 52
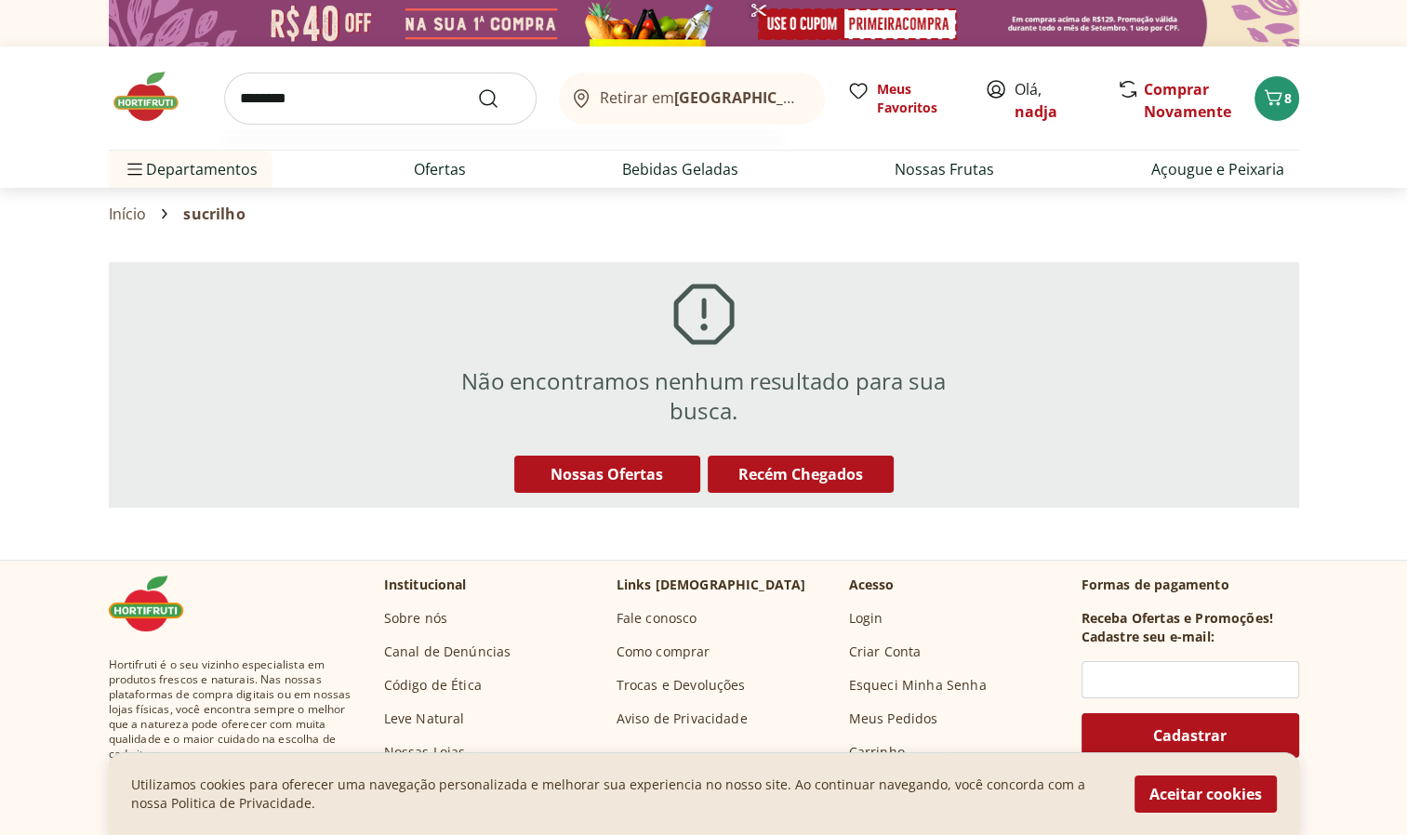
type input "********"
click at [477, 87] on button "Submit Search" at bounding box center [499, 98] width 45 height 22
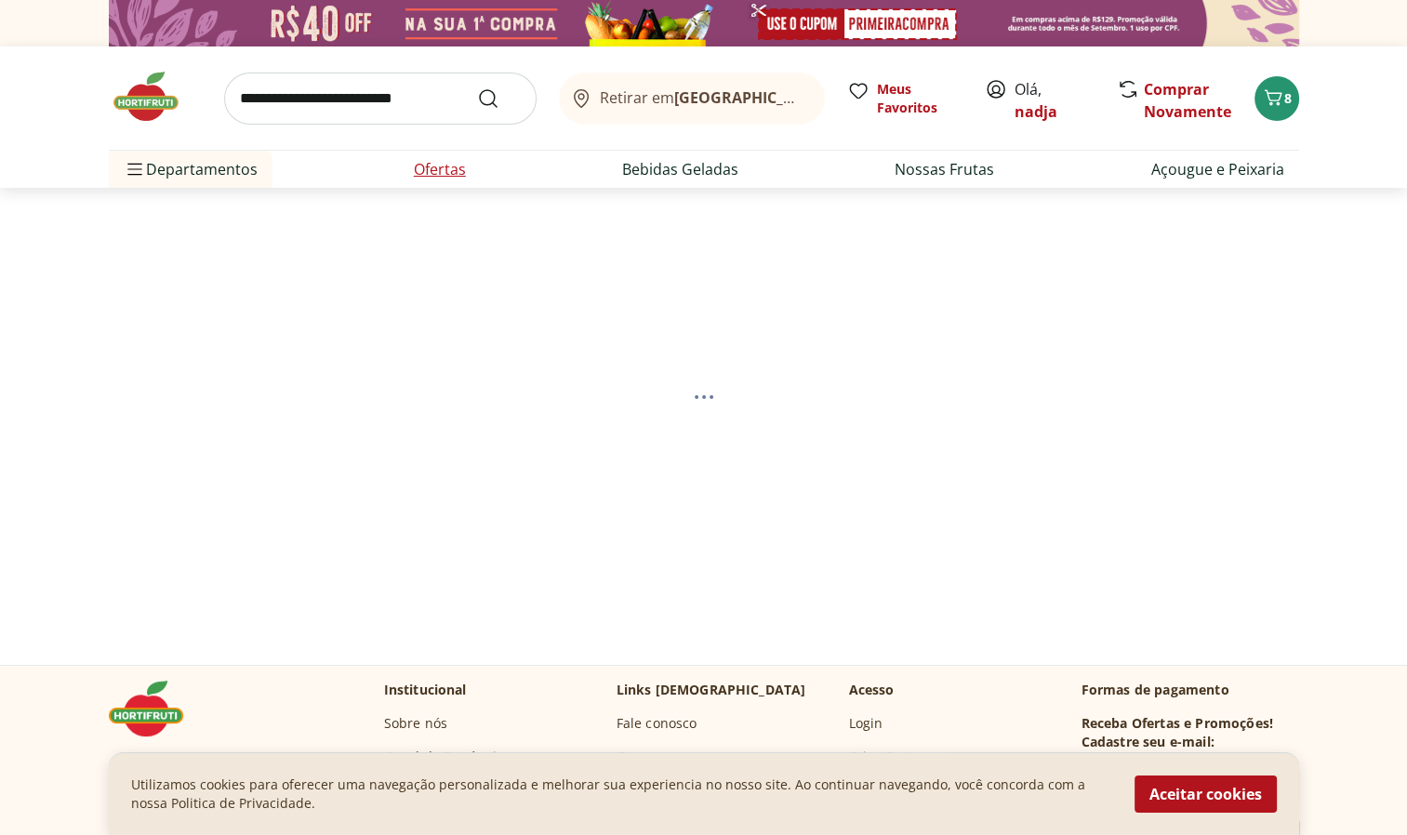
select select "**********"
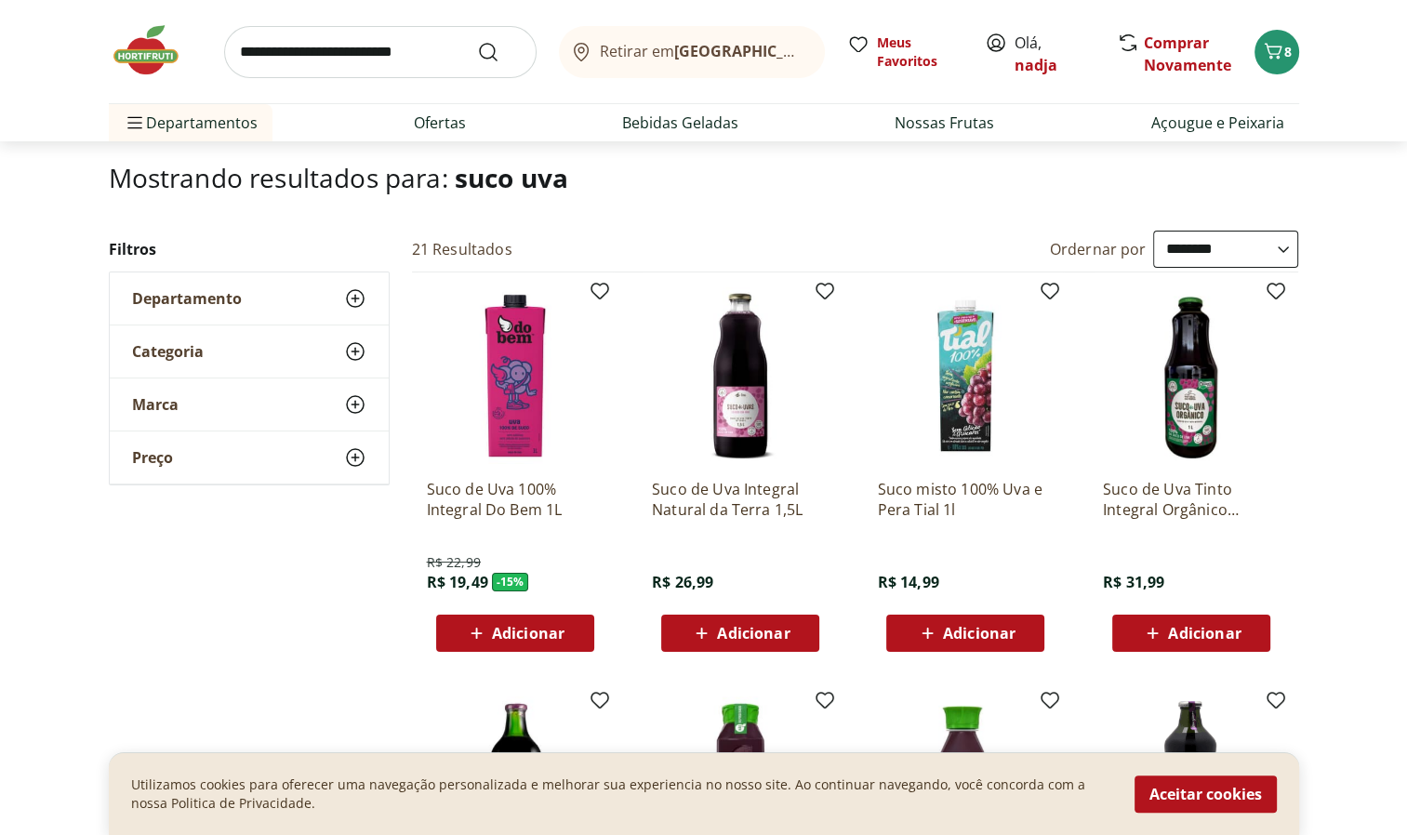
scroll to position [106, 0]
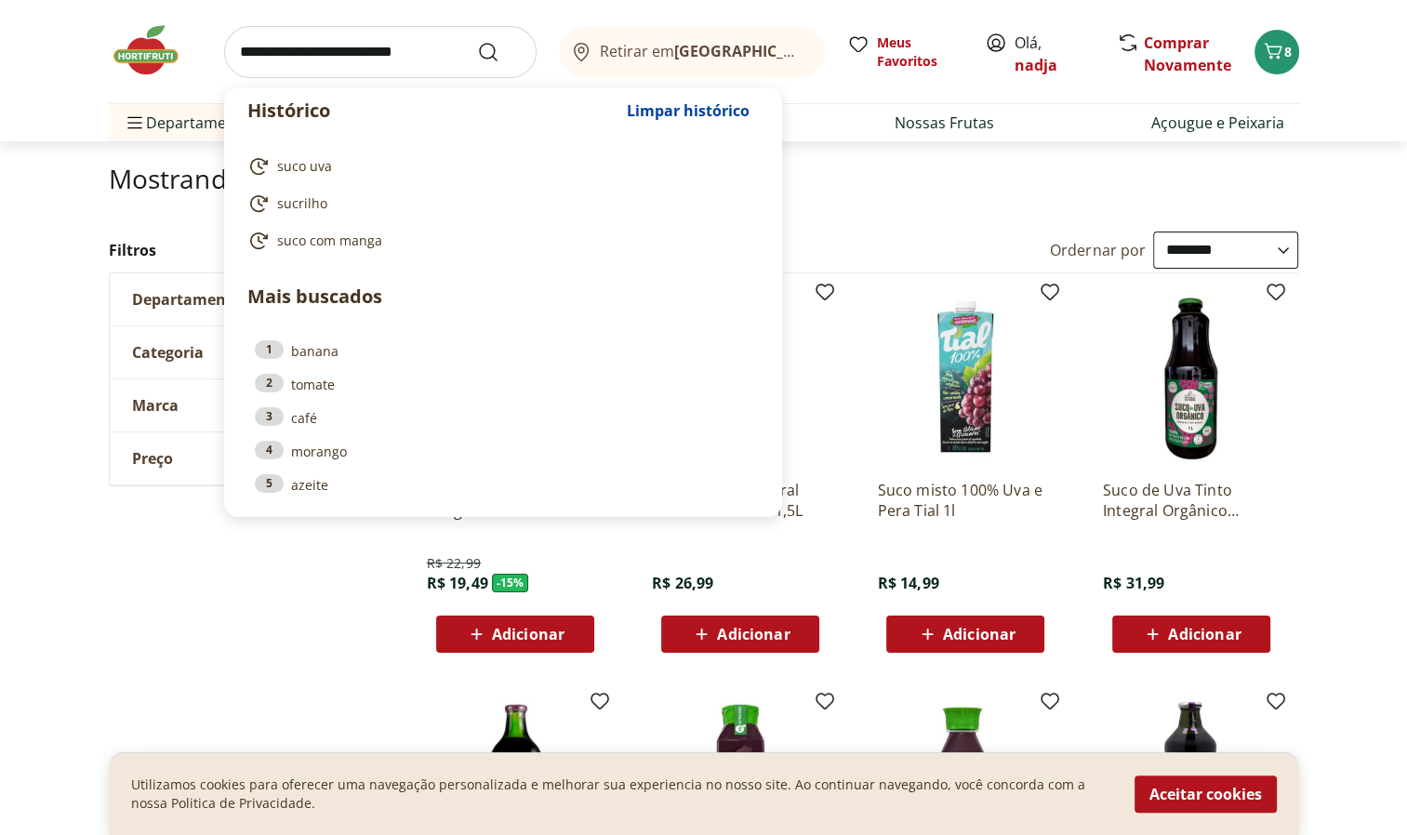
click at [317, 42] on input "search" at bounding box center [380, 52] width 312 height 52
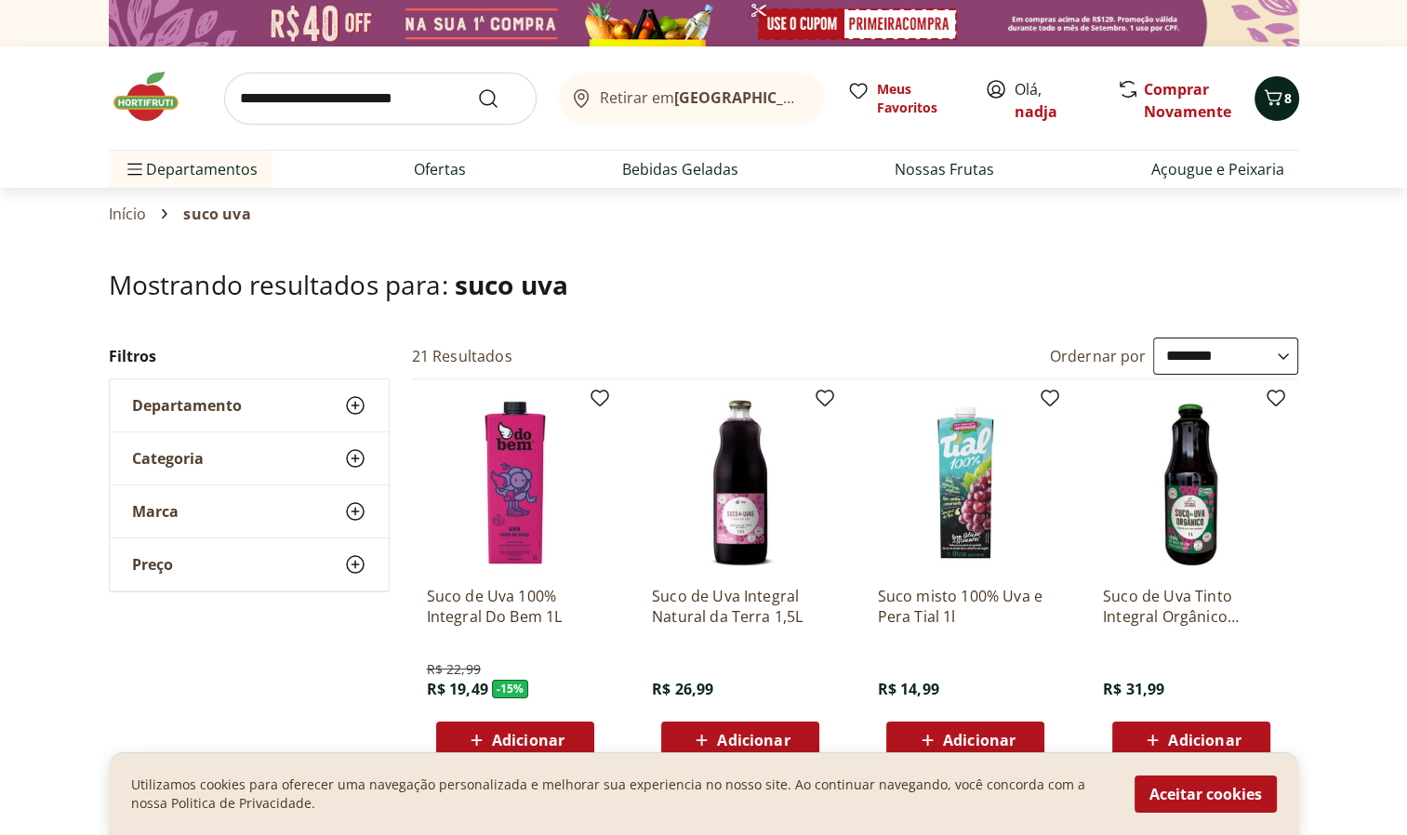
click at [1290, 89] on span "8" at bounding box center [1287, 98] width 7 height 18
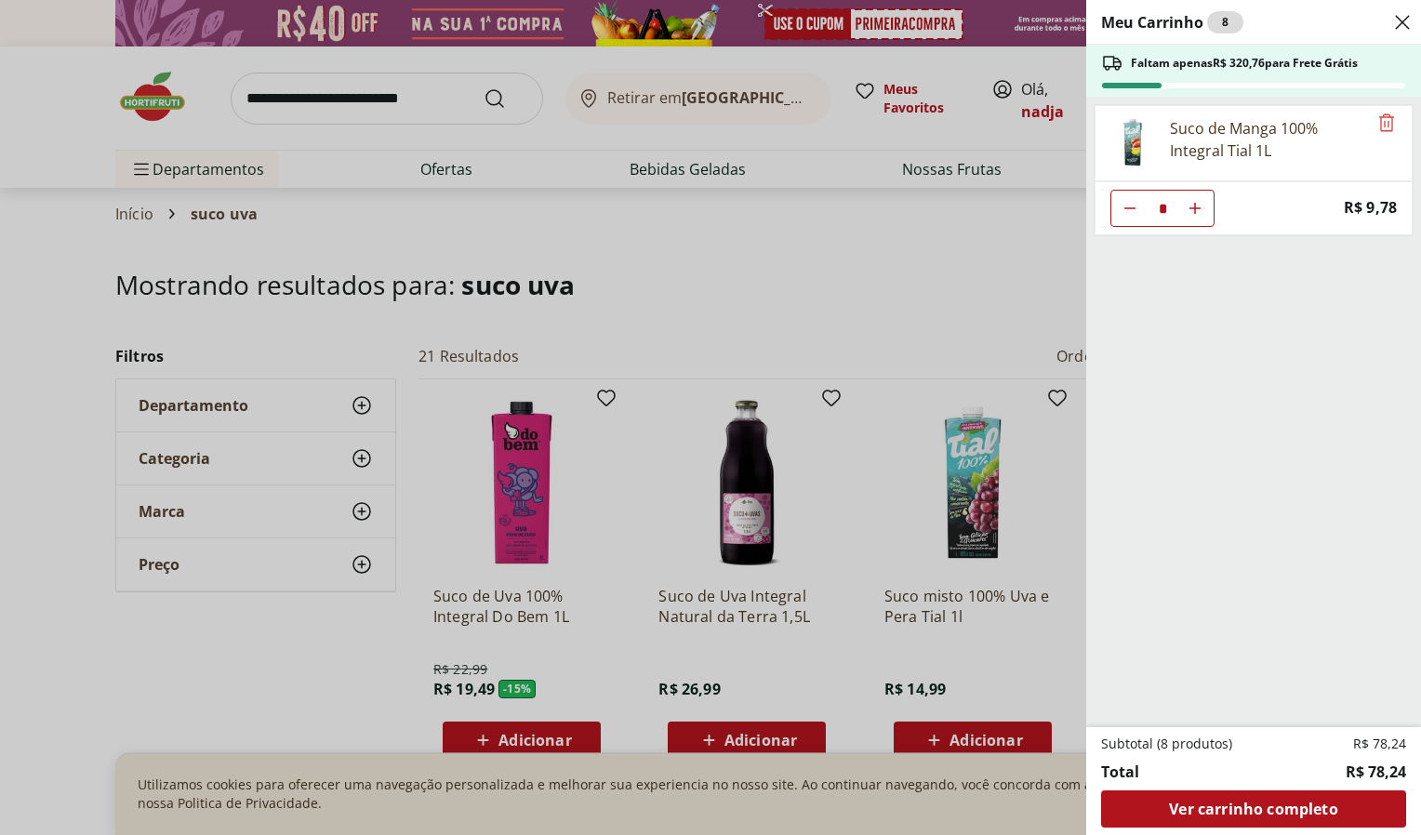
click at [815, 296] on div "Meu Carrinho 8 Faltam apenas R$ 320,76 para Frete Grátis Suco de Manga 100% Int…" at bounding box center [710, 417] width 1421 height 835
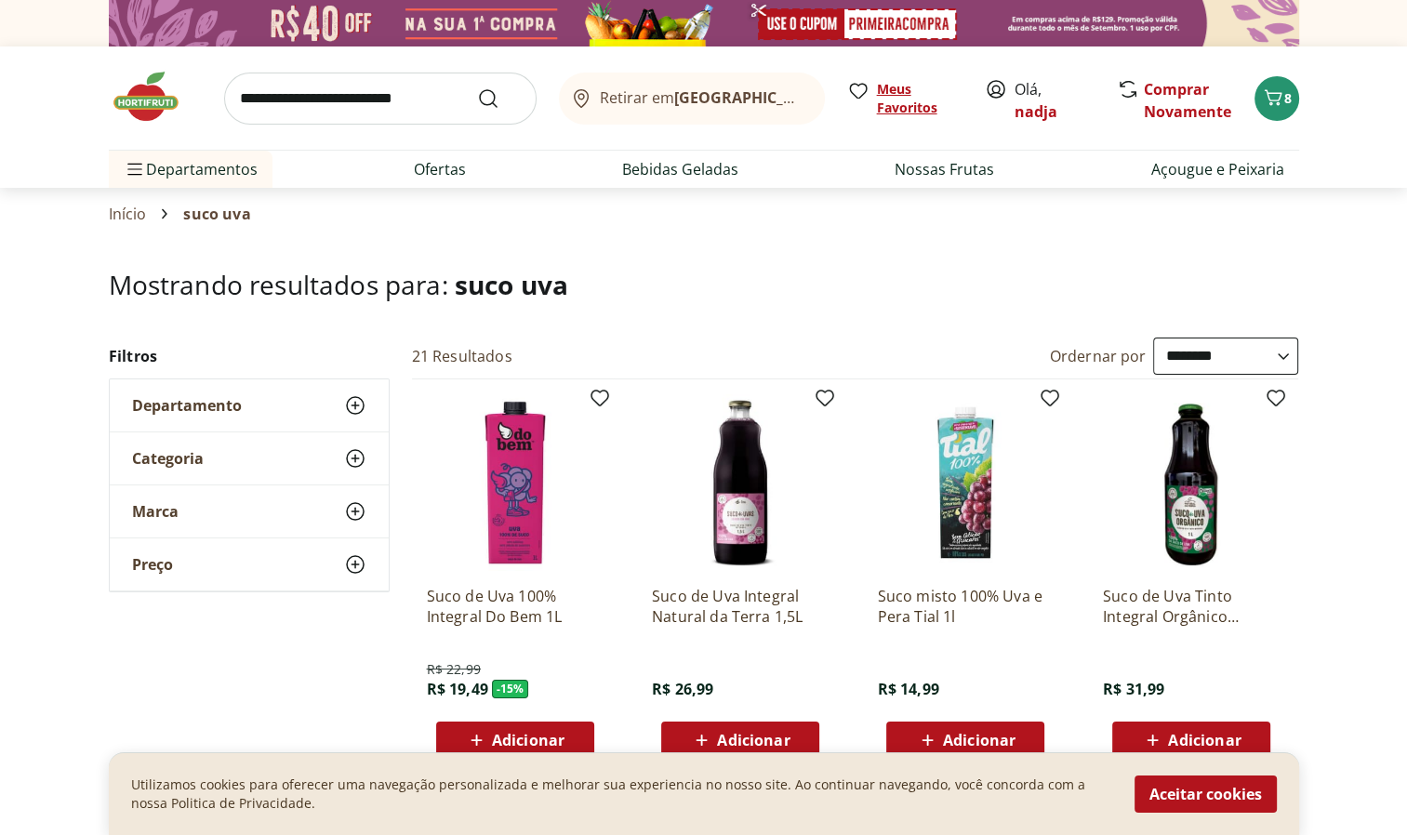
click at [917, 106] on span "Meus Favoritos" at bounding box center [920, 98] width 86 height 37
click at [1181, 117] on link "Comprar Novamente" at bounding box center [1187, 100] width 87 height 43
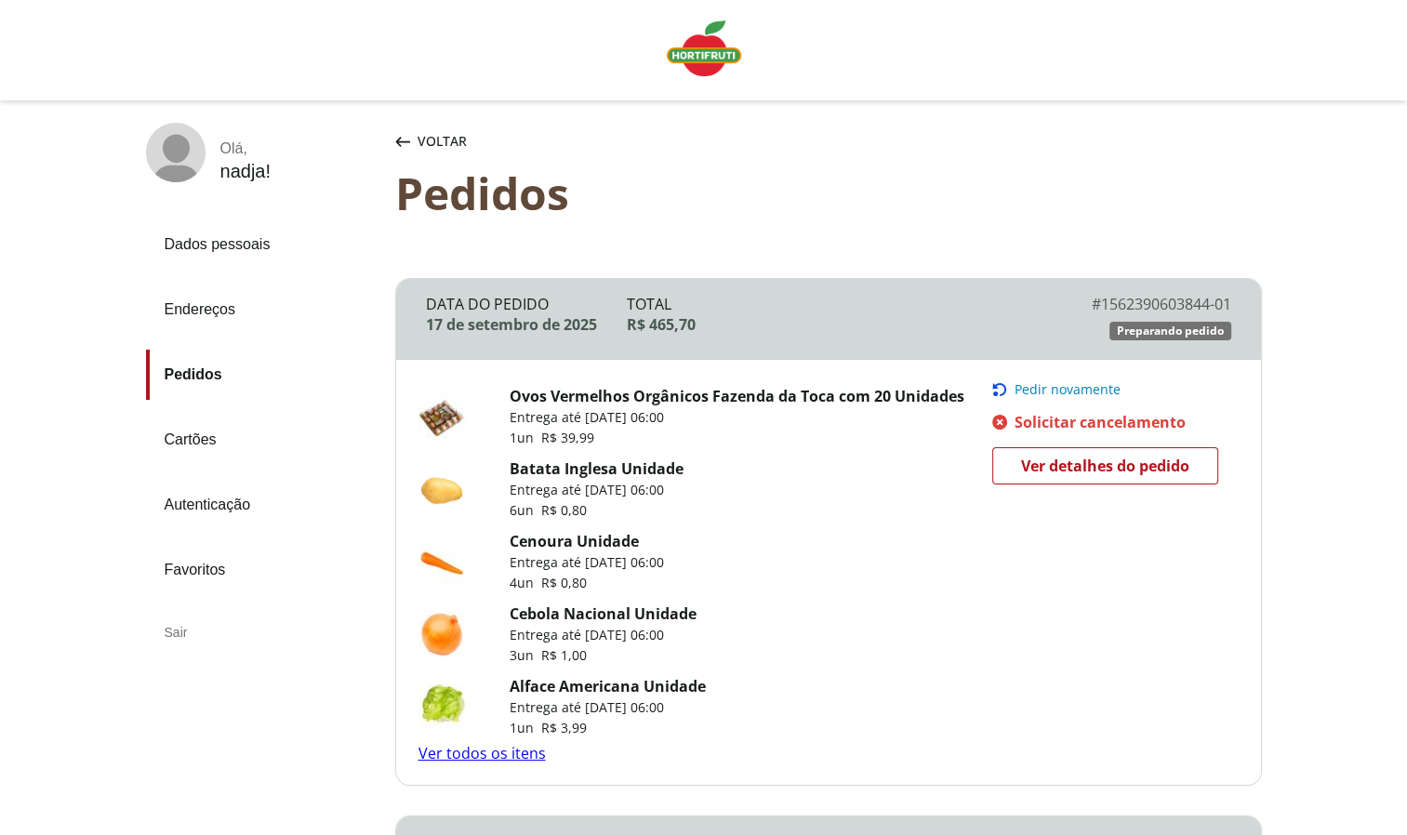
click at [1103, 389] on span "Pedir novamente" at bounding box center [1067, 389] width 106 height 15
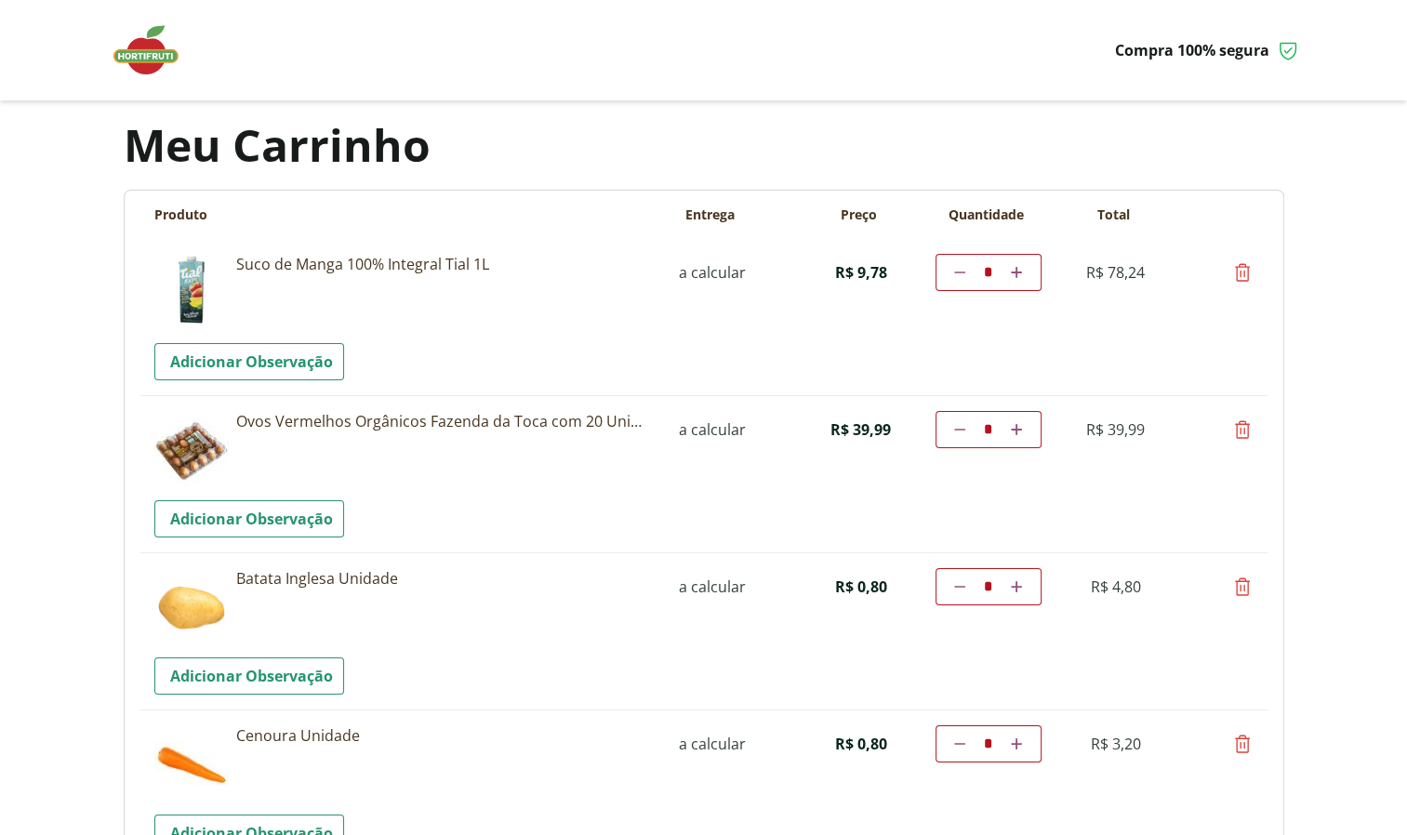
click at [338, 43] on div "Compra 100% segura" at bounding box center [704, 50] width 1190 height 100
click at [138, 46] on img at bounding box center [155, 50] width 93 height 56
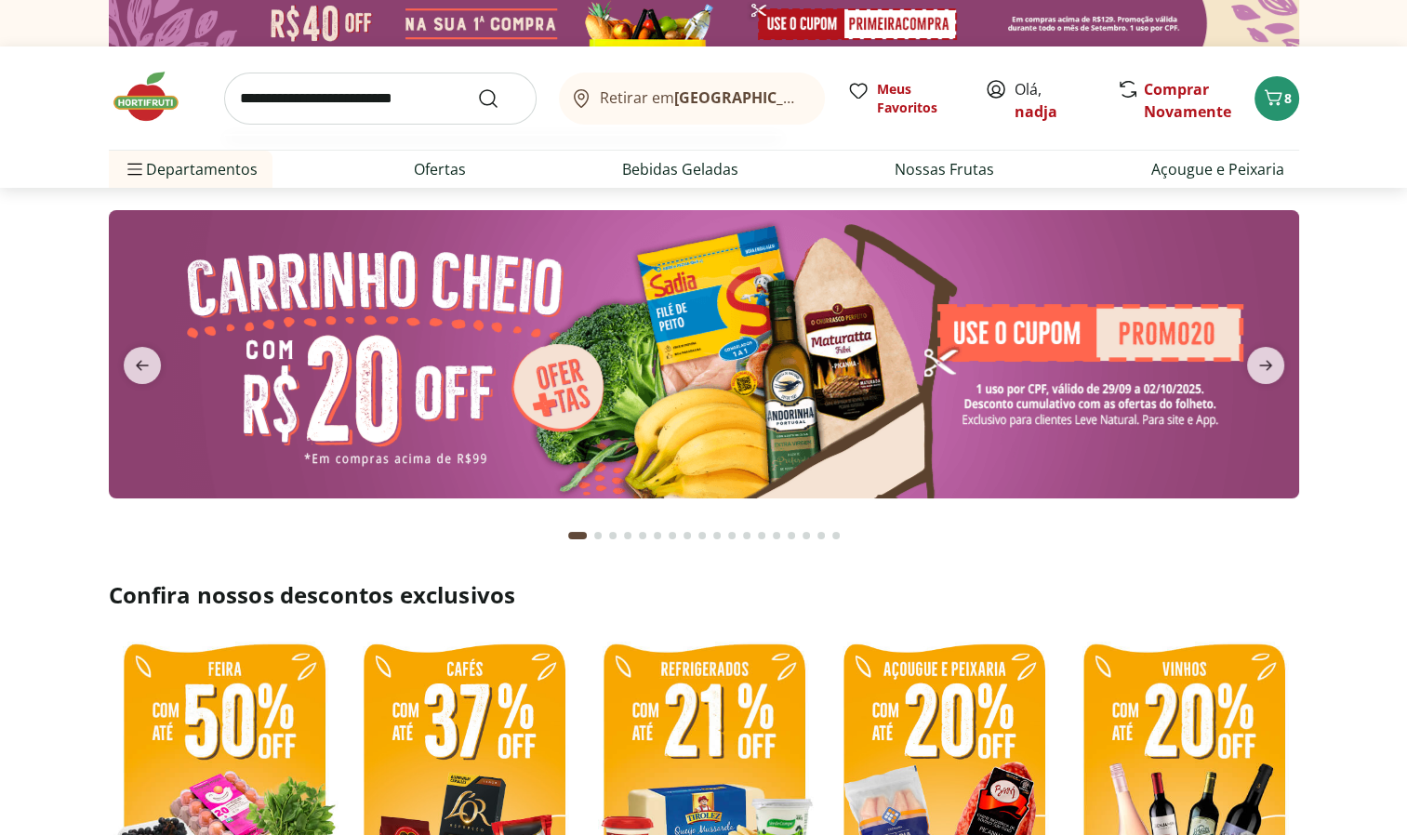
click at [284, 102] on input "search" at bounding box center [380, 99] width 312 height 52
type input "****"
click at [477, 87] on button "Submit Search" at bounding box center [499, 98] width 45 height 22
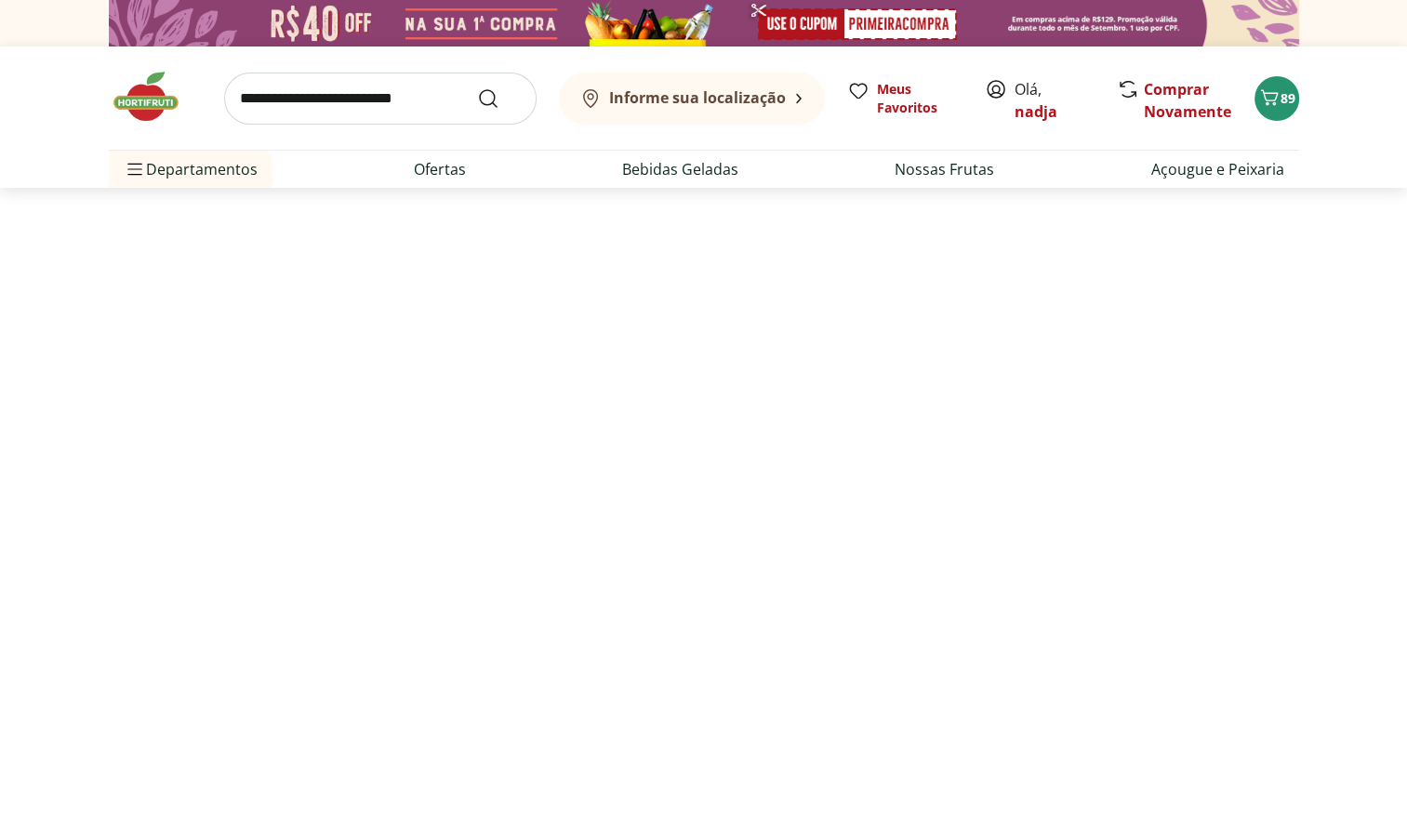
select select "**********"
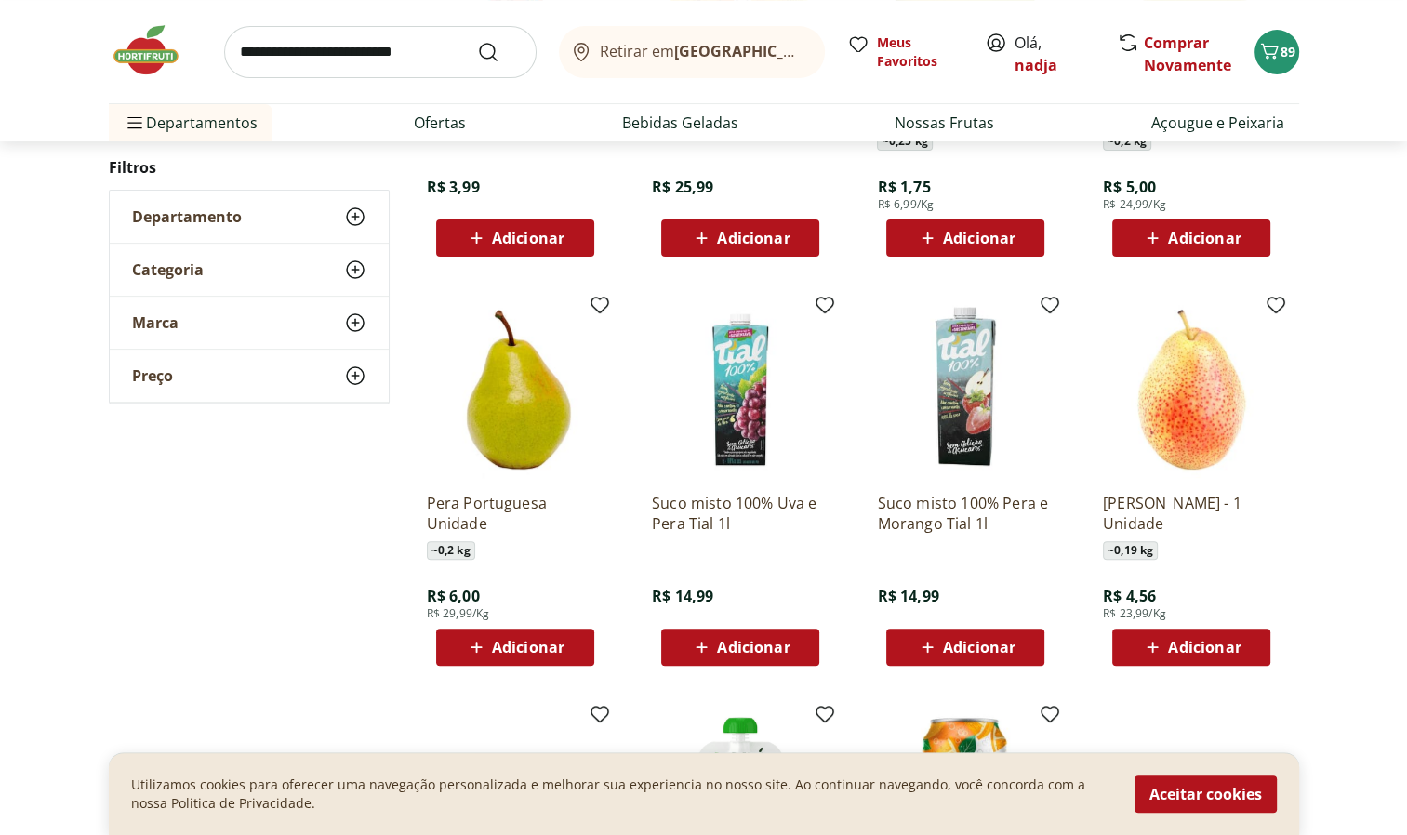
scroll to position [504, 0]
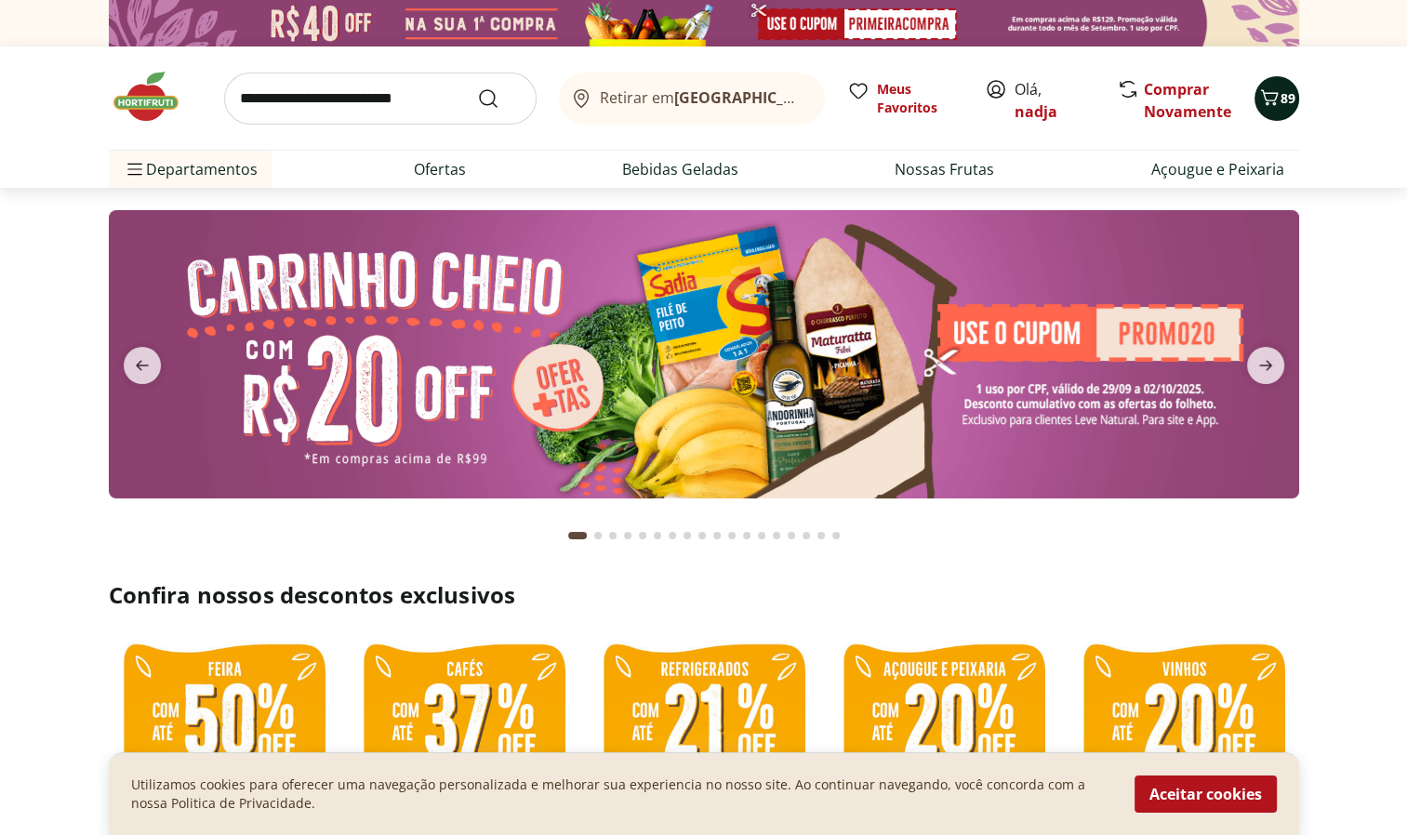
click at [1268, 88] on icon "Carrinho" at bounding box center [1269, 97] width 22 height 22
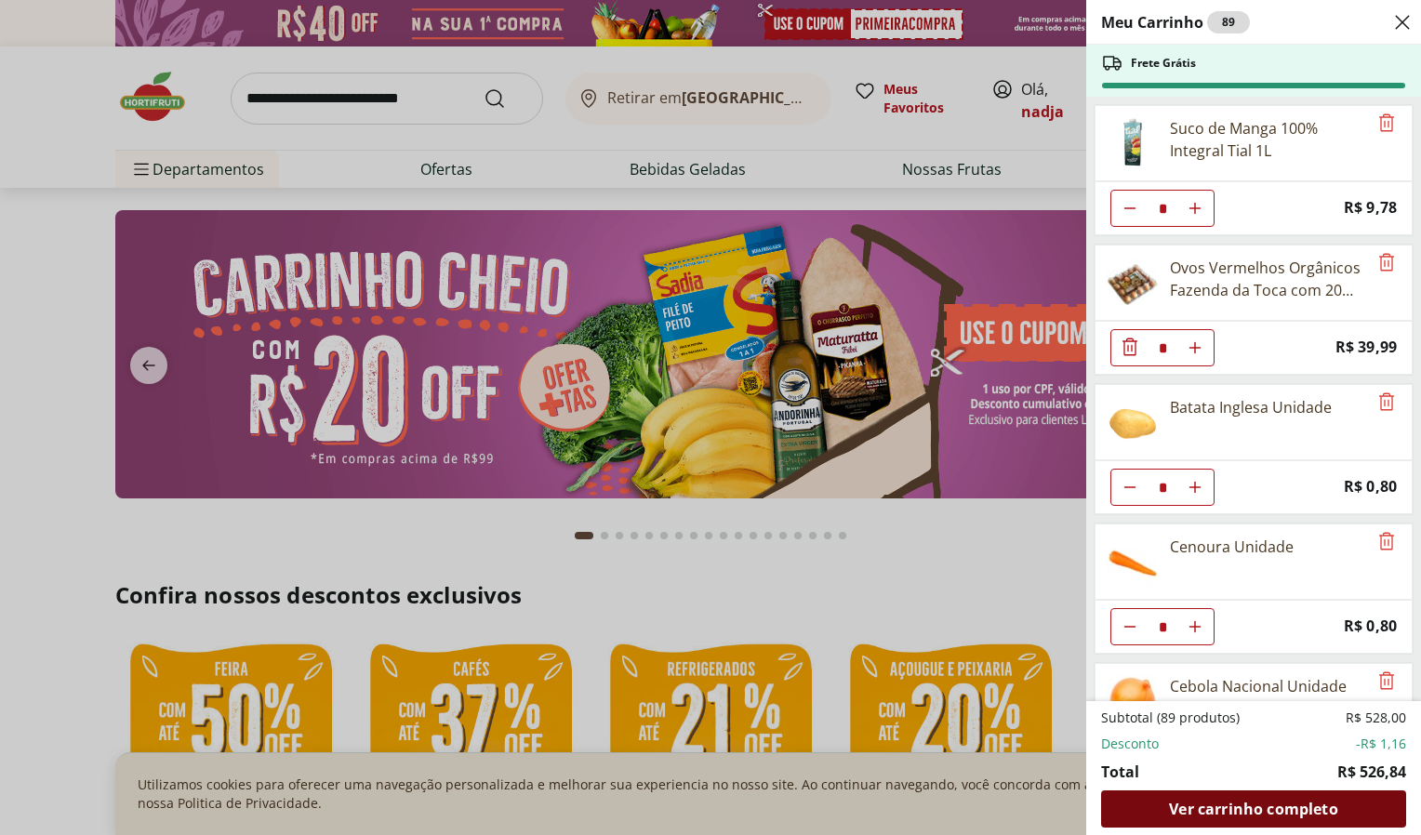
click at [1164, 816] on div "Ver carrinho completo" at bounding box center [1253, 808] width 305 height 37
